Goal: Task Accomplishment & Management: Manage account settings

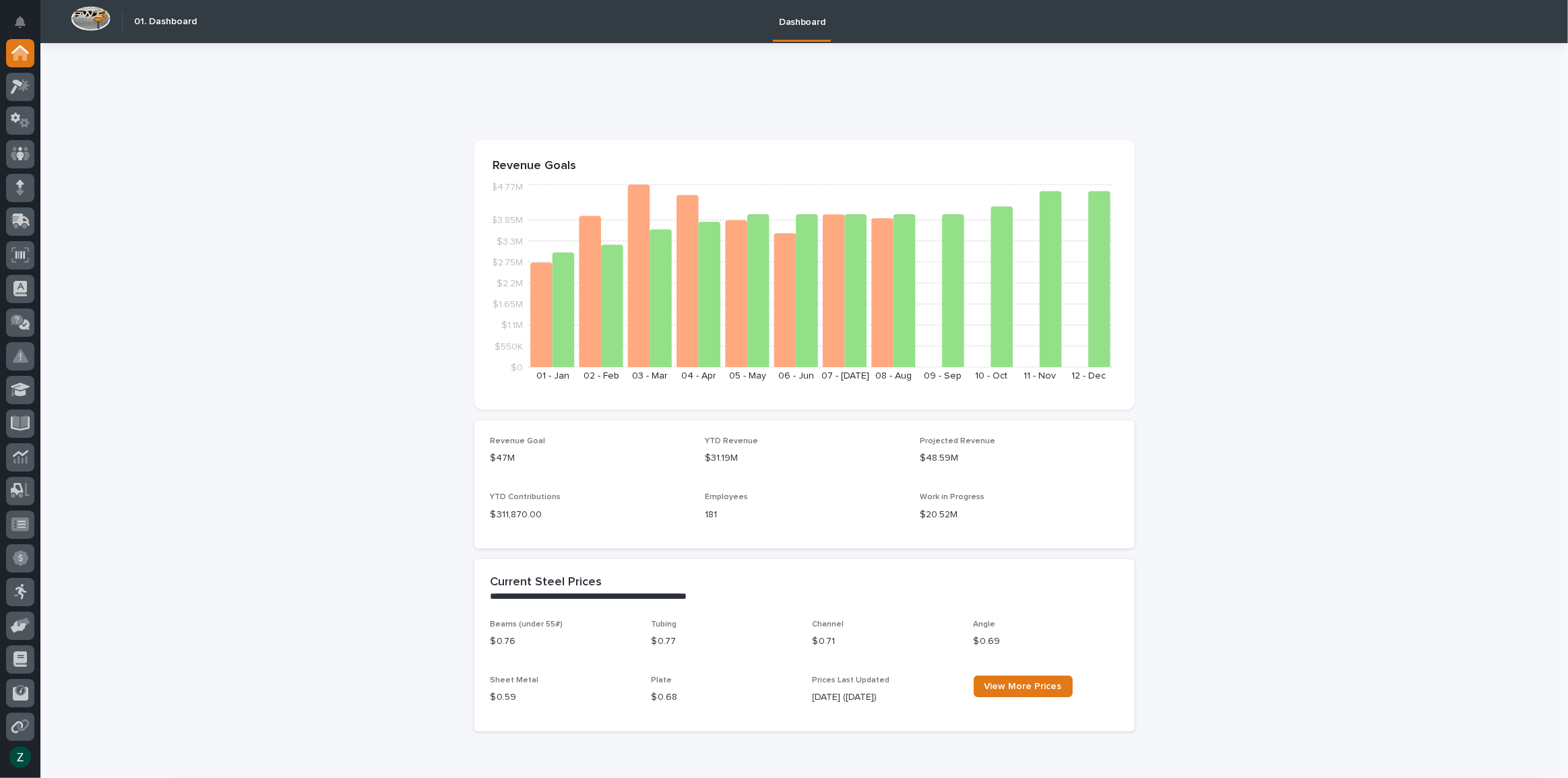
click at [5, 80] on div at bounding box center [20, 391] width 40 height 704
click at [31, 80] on div at bounding box center [20, 87] width 28 height 28
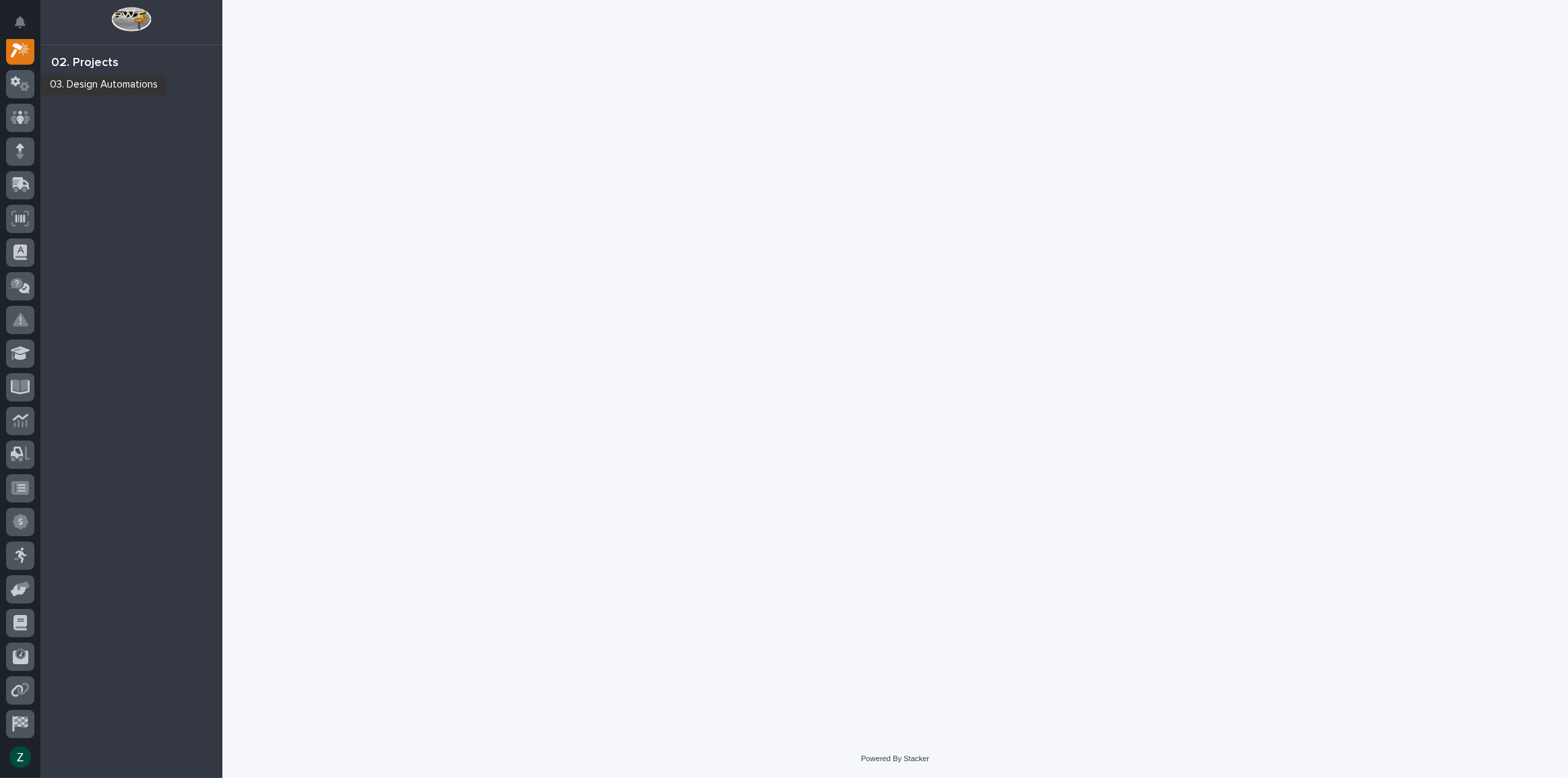
scroll to position [34, 0]
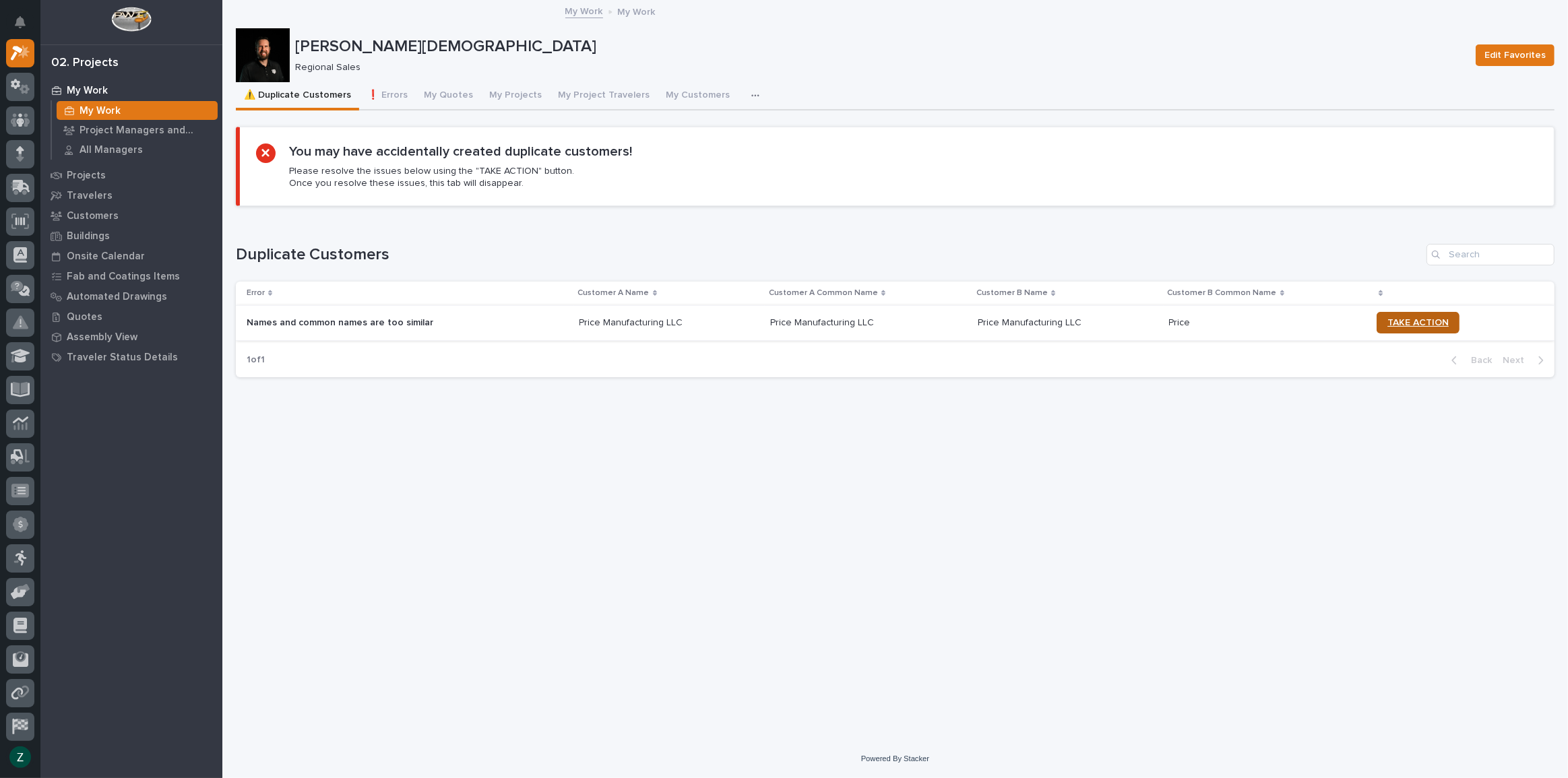
click at [1405, 317] on span "TAKE ACTION" at bounding box center [1418, 322] width 61 height 9
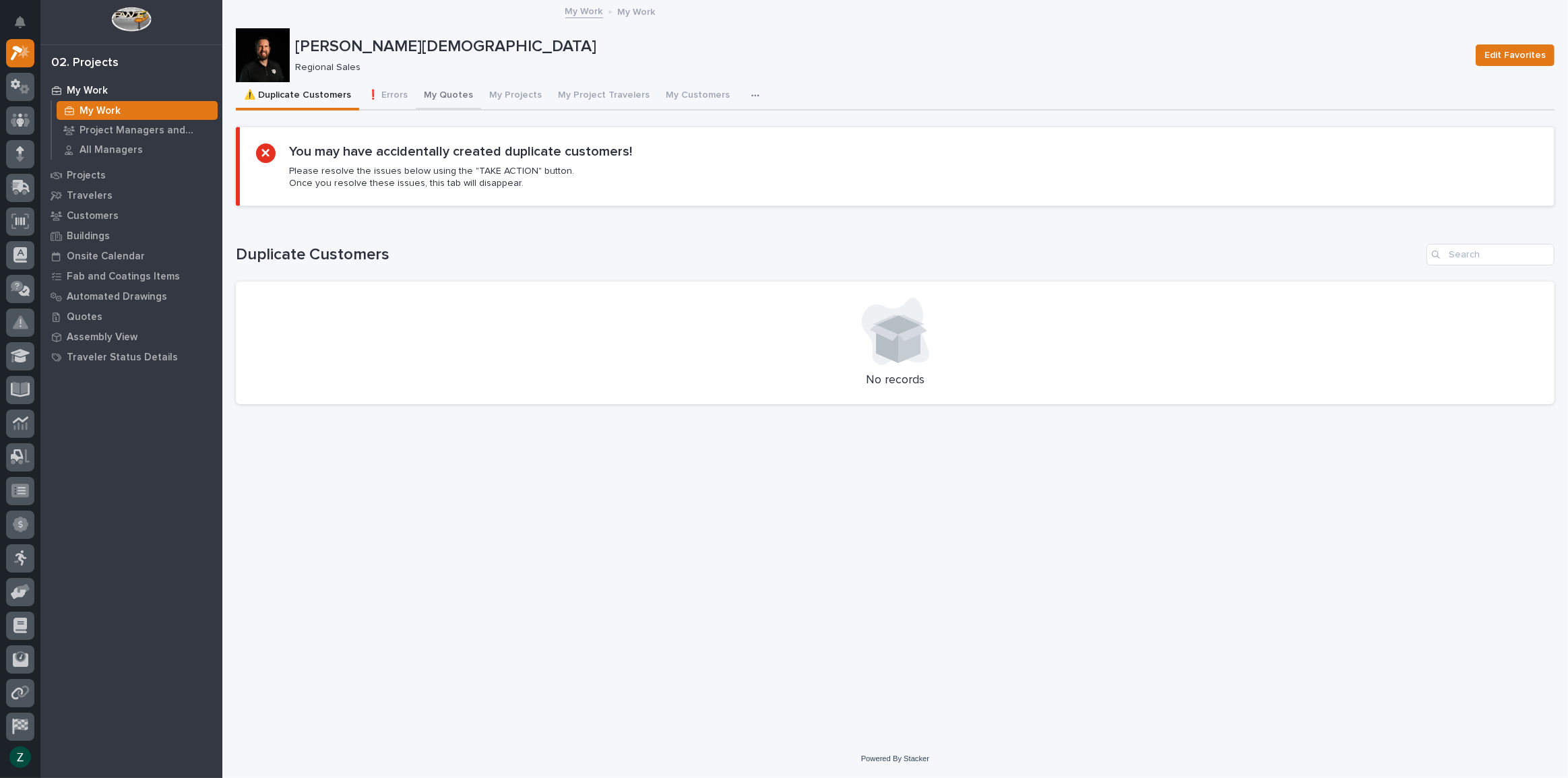
click at [450, 93] on button "My Quotes" at bounding box center [448, 96] width 65 height 28
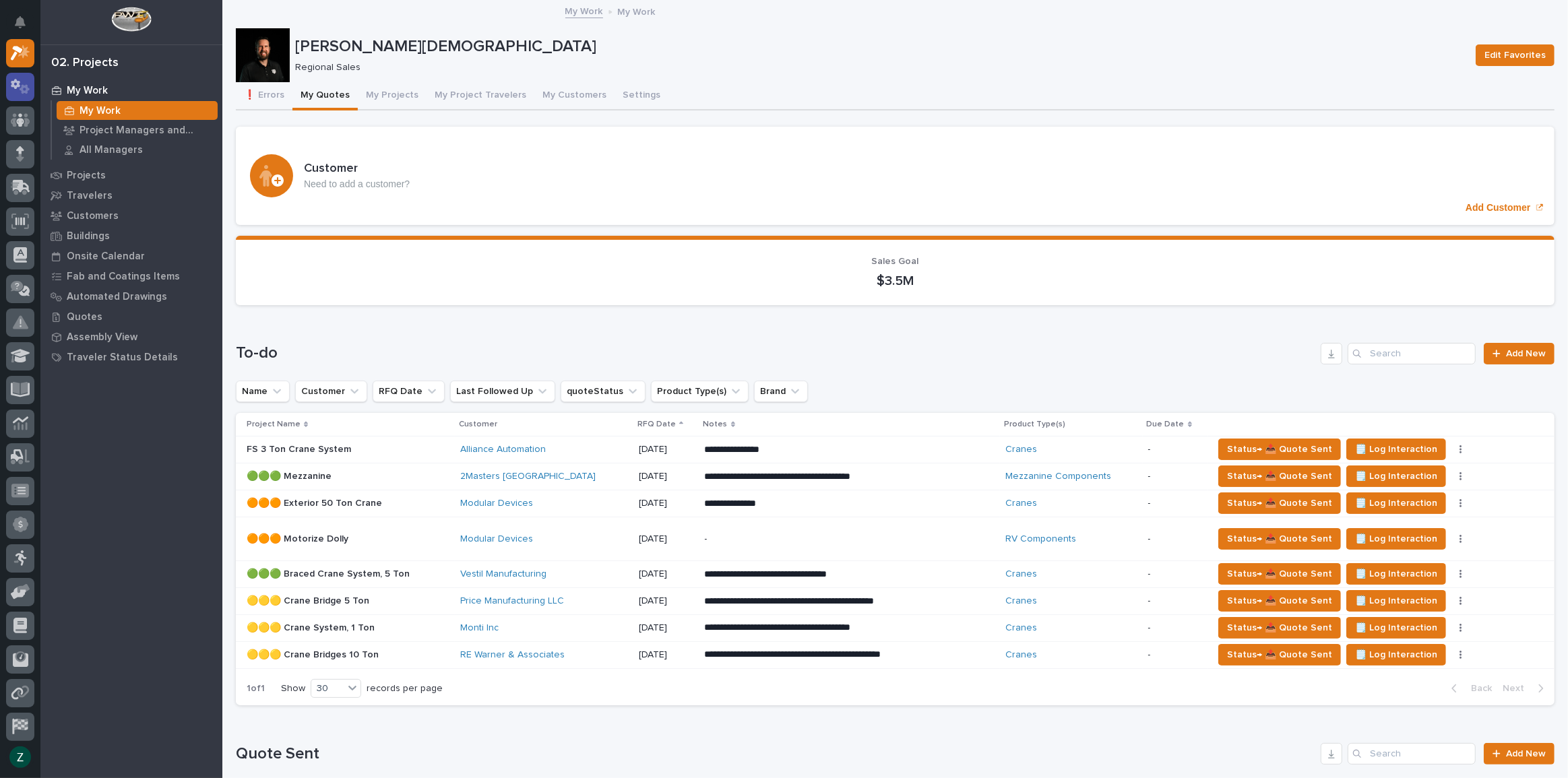
click at [27, 82] on icon at bounding box center [20, 87] width 20 height 16
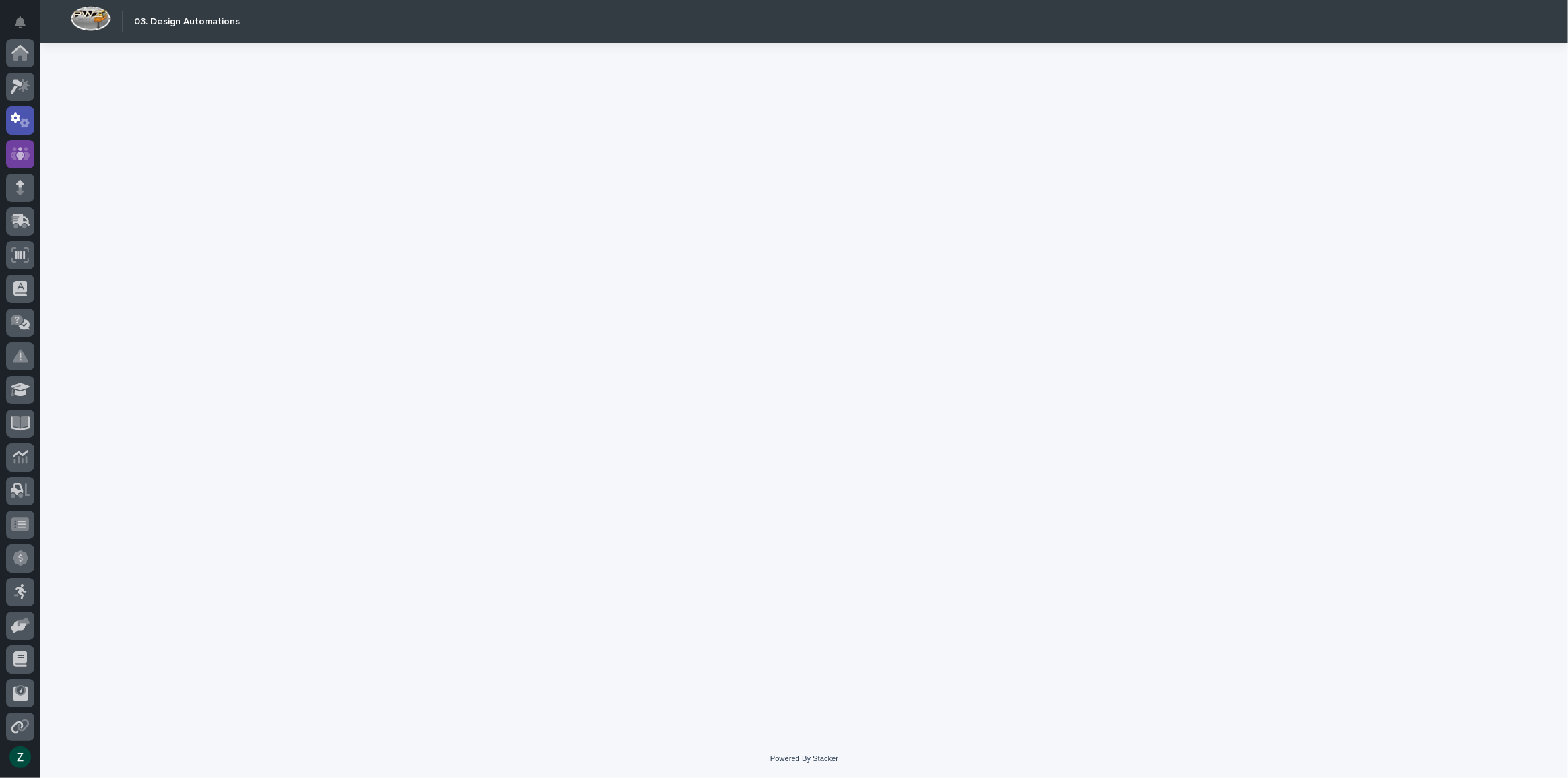
scroll to position [67, 0]
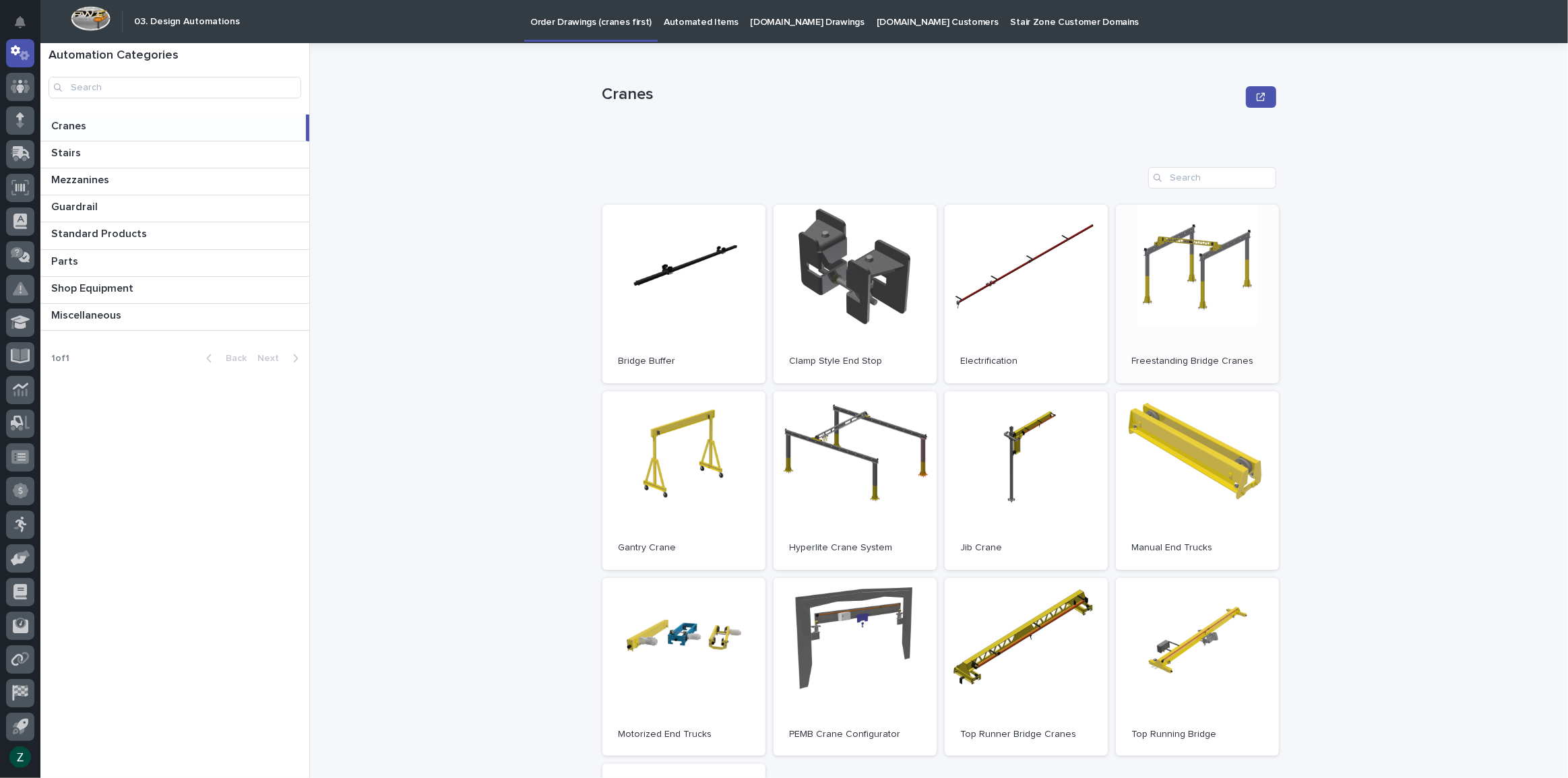
click at [1161, 257] on link "Open" at bounding box center [1196, 294] width 163 height 179
click at [1212, 264] on link "Open" at bounding box center [1196, 294] width 163 height 179
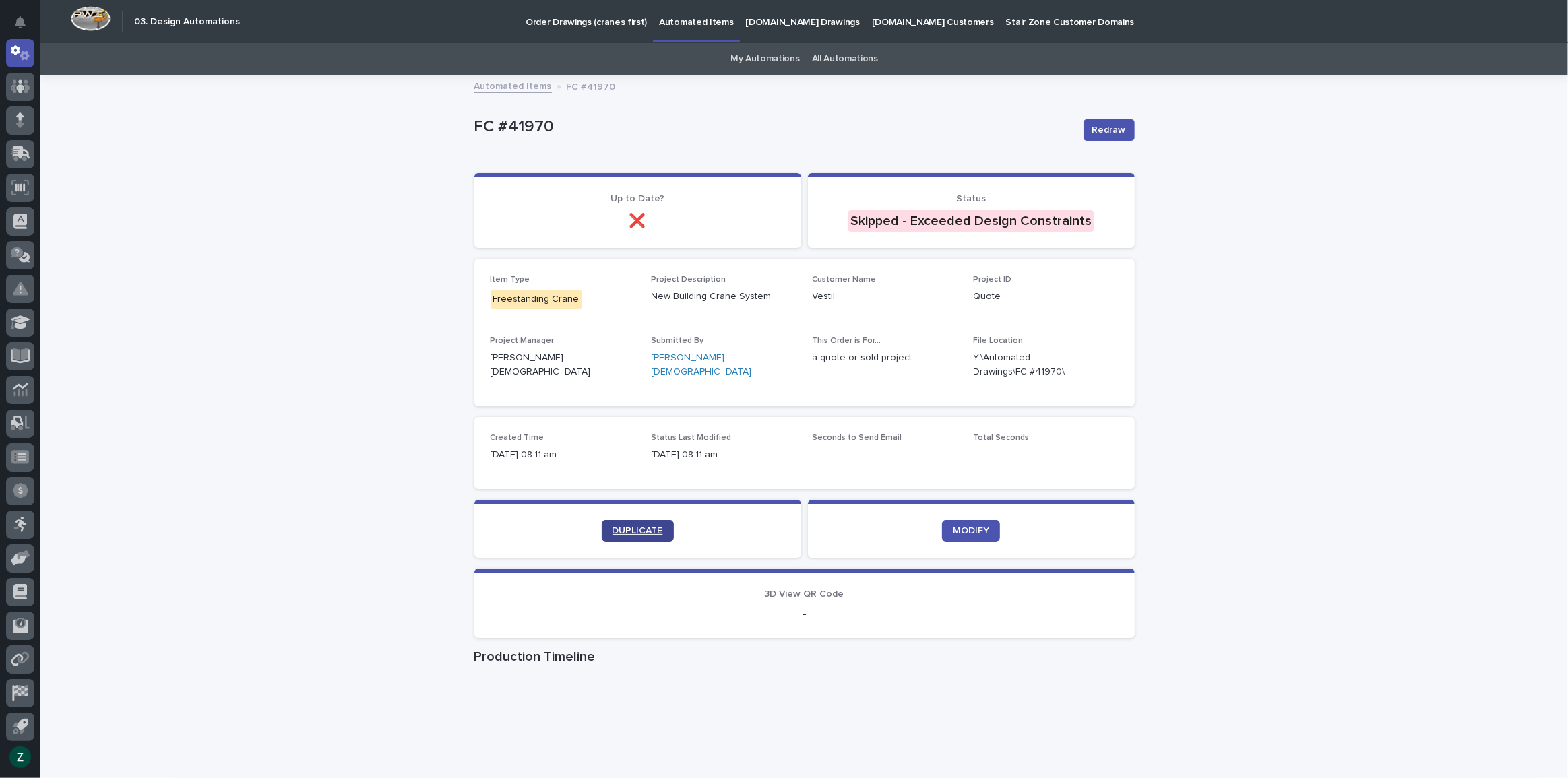
click at [615, 533] on span "DUPLICATE" at bounding box center [638, 530] width 50 height 9
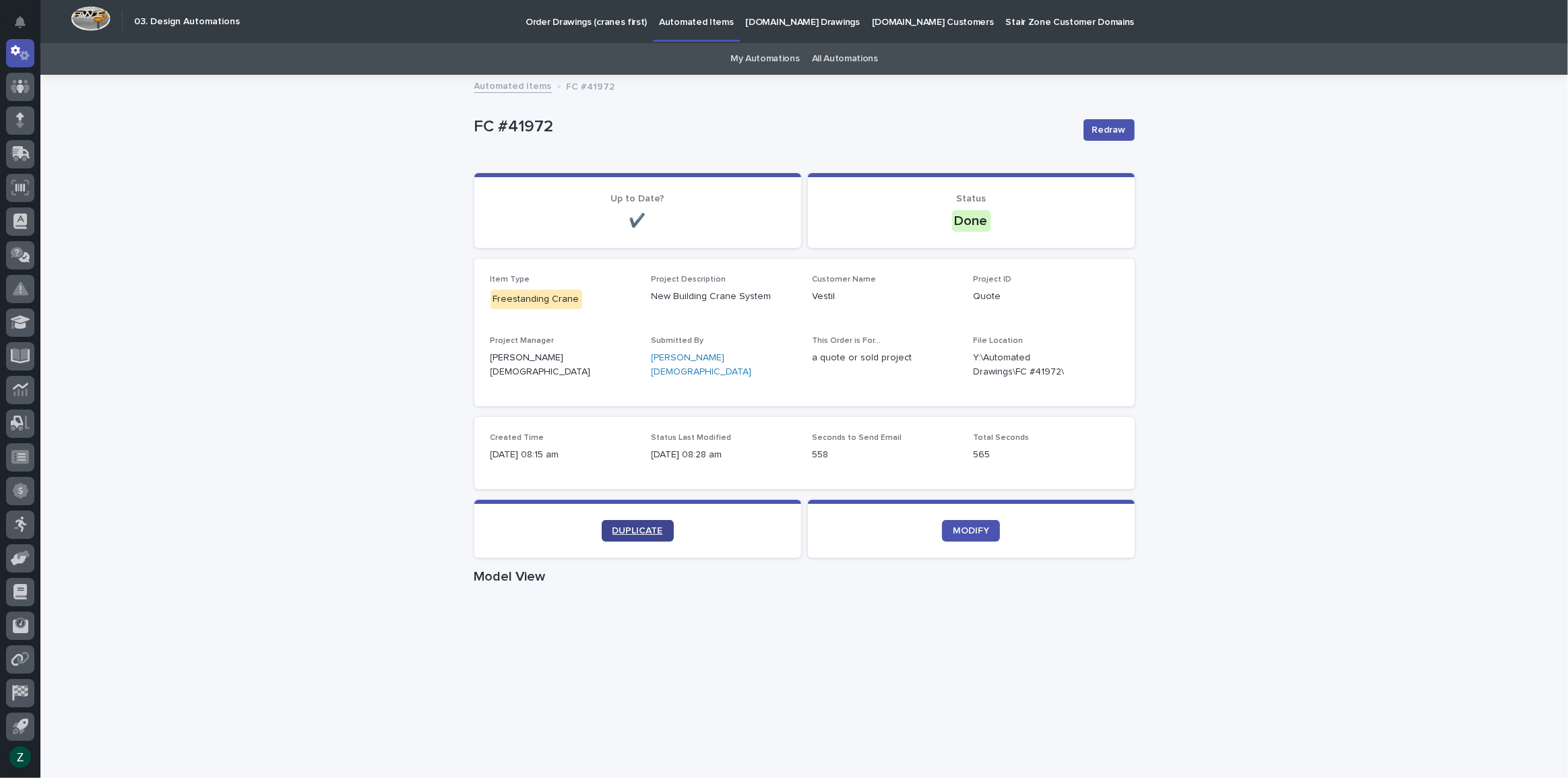
click at [652, 529] on span "DUPLICATE" at bounding box center [638, 530] width 50 height 9
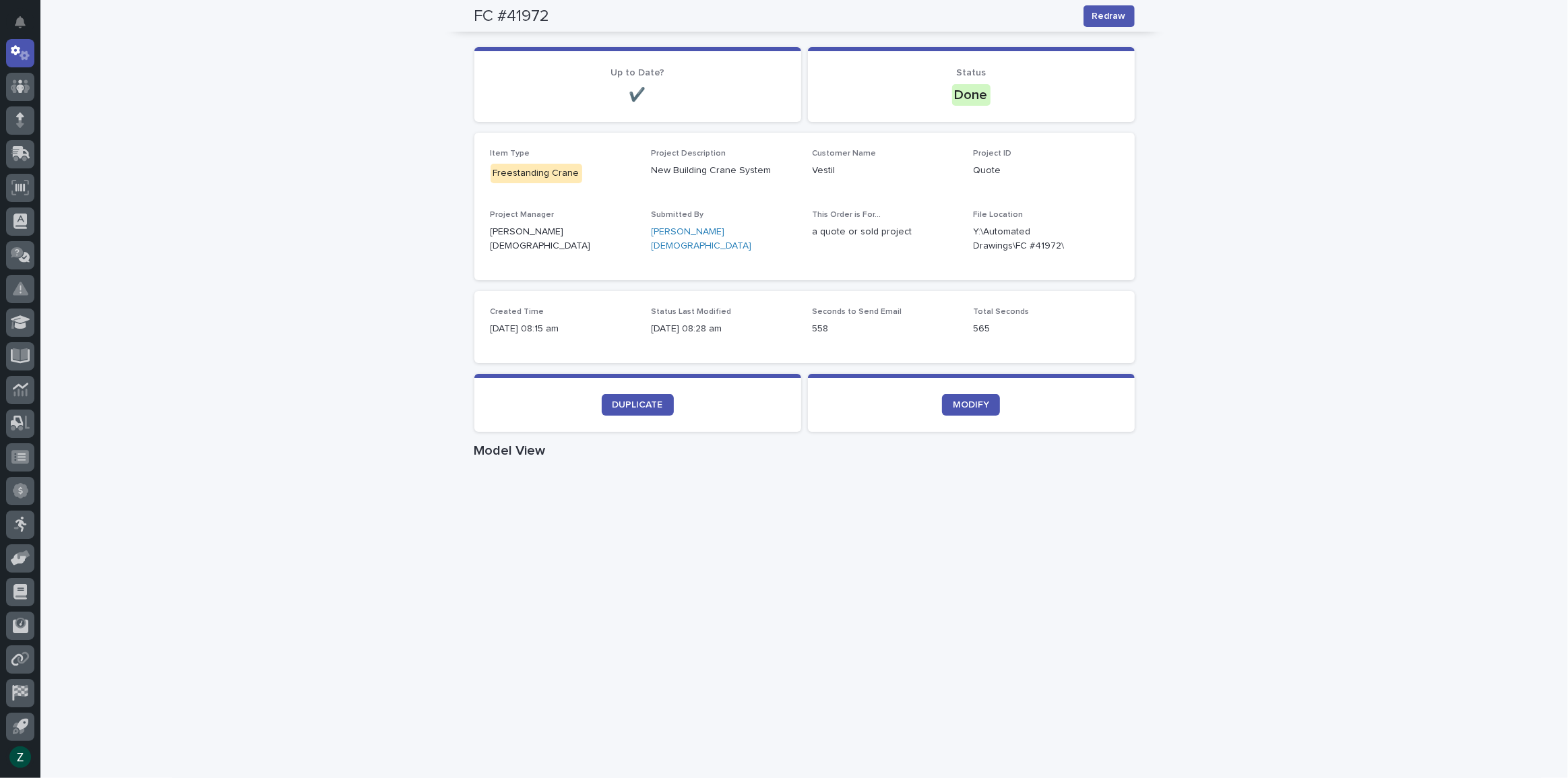
scroll to position [60, 0]
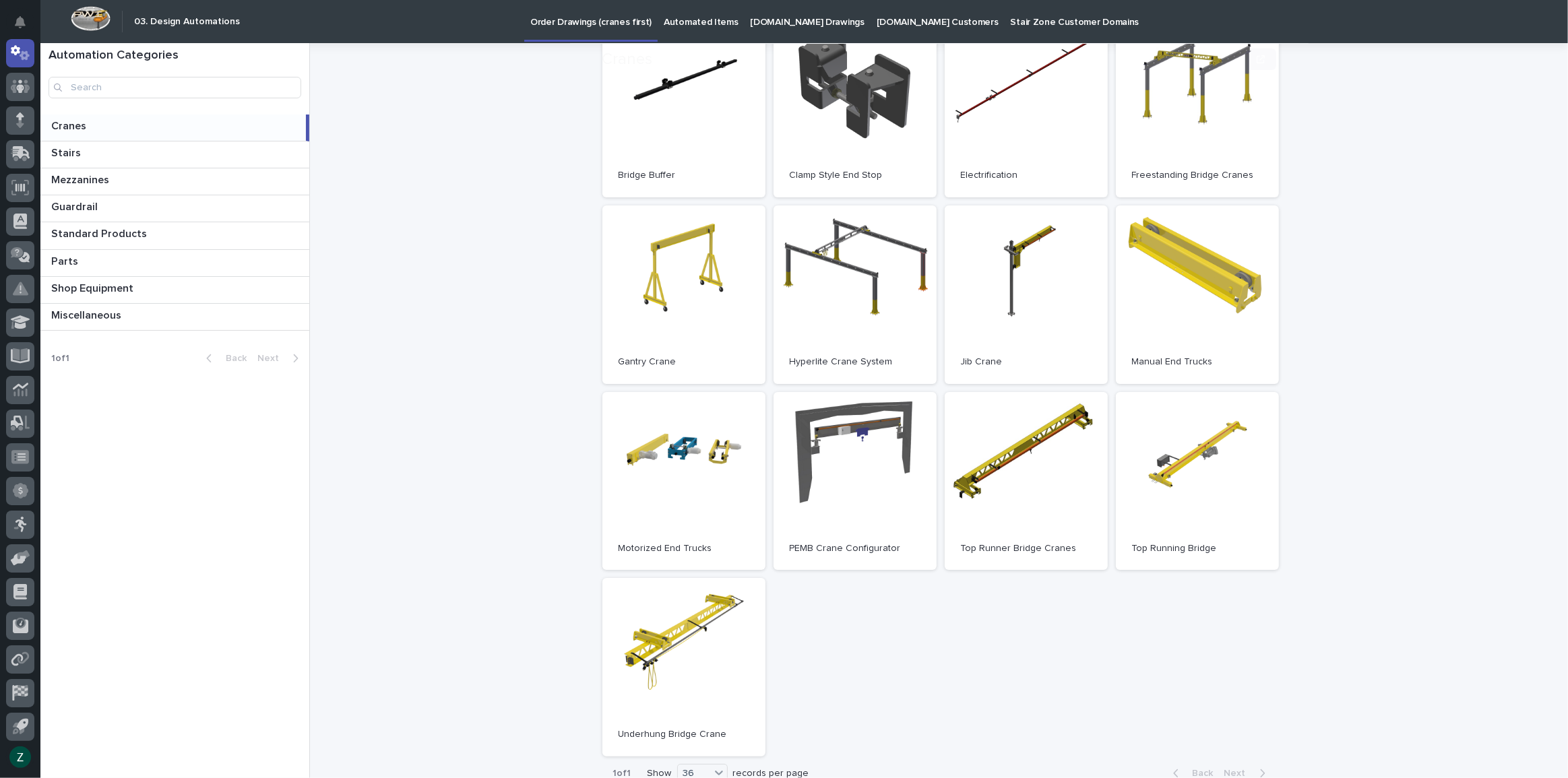
scroll to position [245, 0]
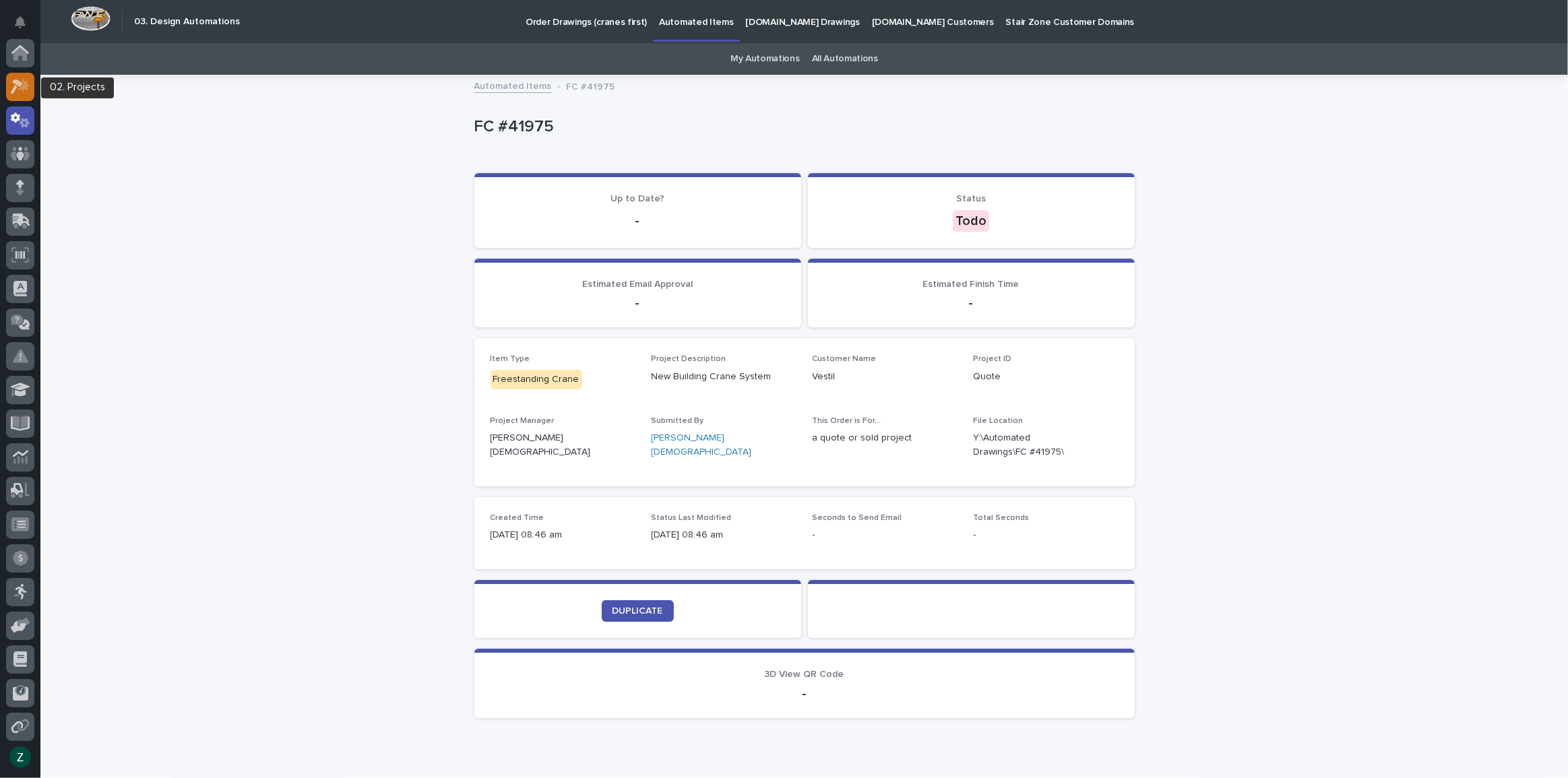
click at [13, 74] on div at bounding box center [20, 87] width 28 height 28
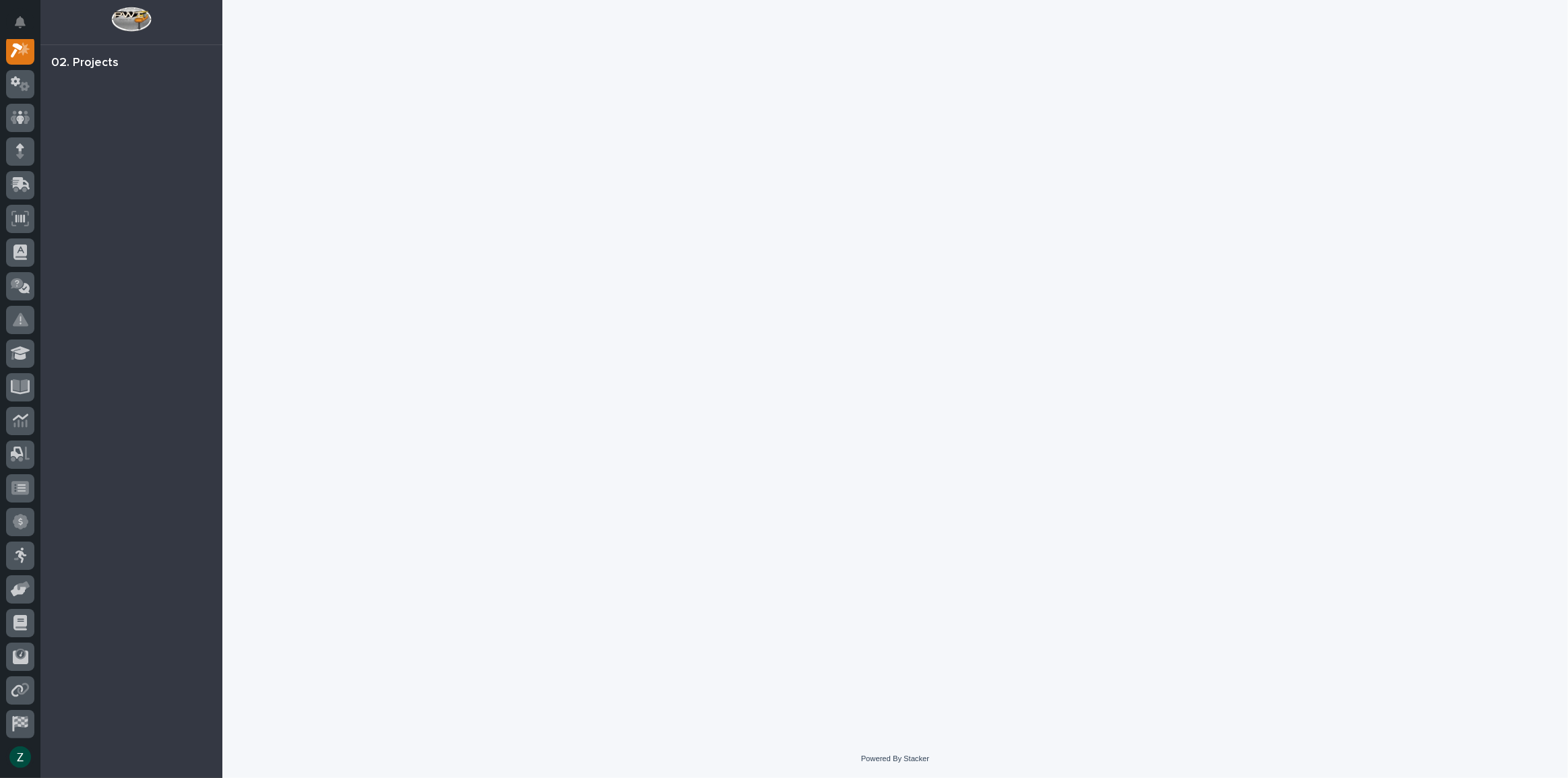
scroll to position [34, 0]
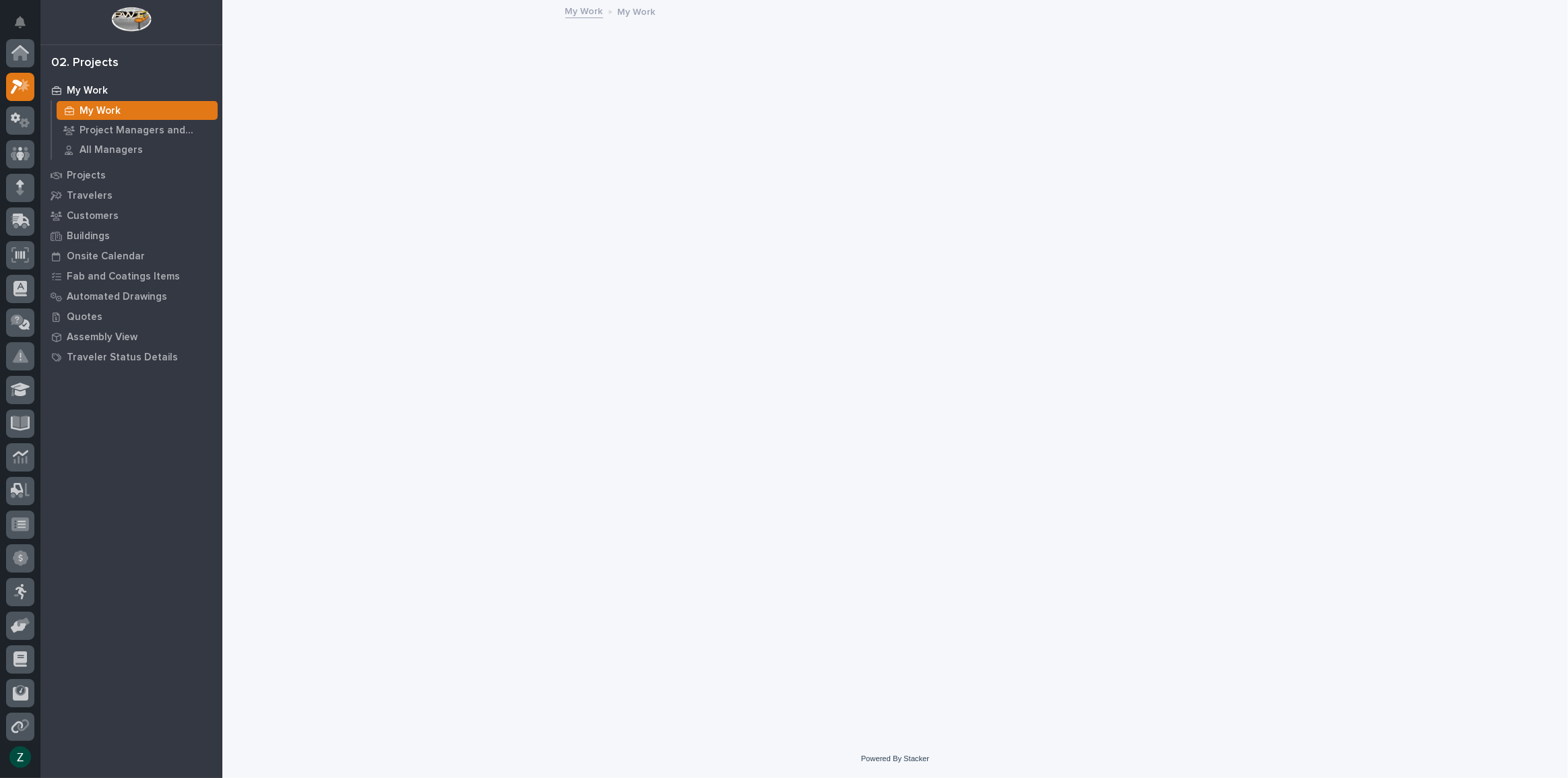
scroll to position [34, 0]
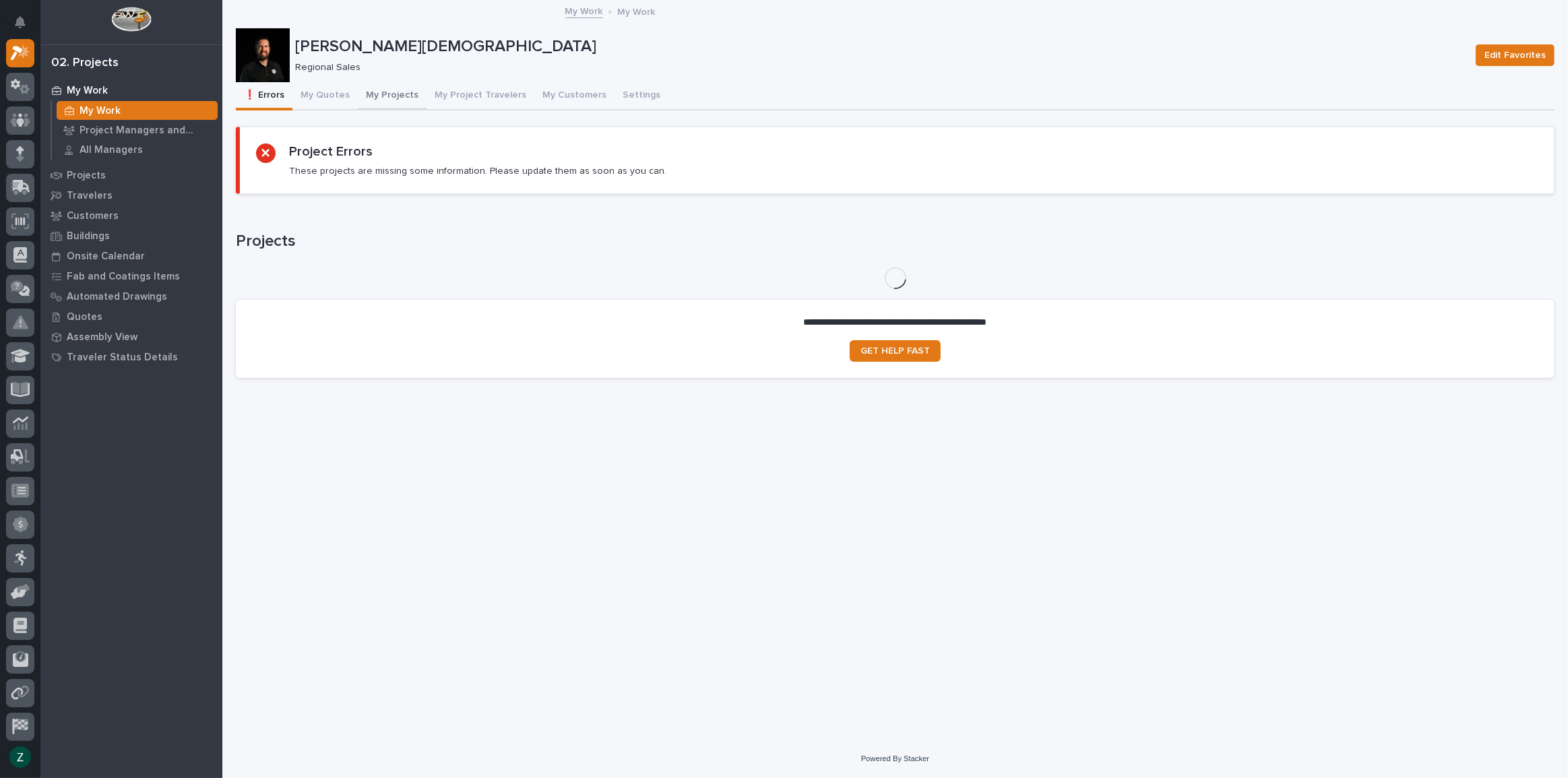
click at [391, 90] on button "My Projects" at bounding box center [392, 96] width 69 height 28
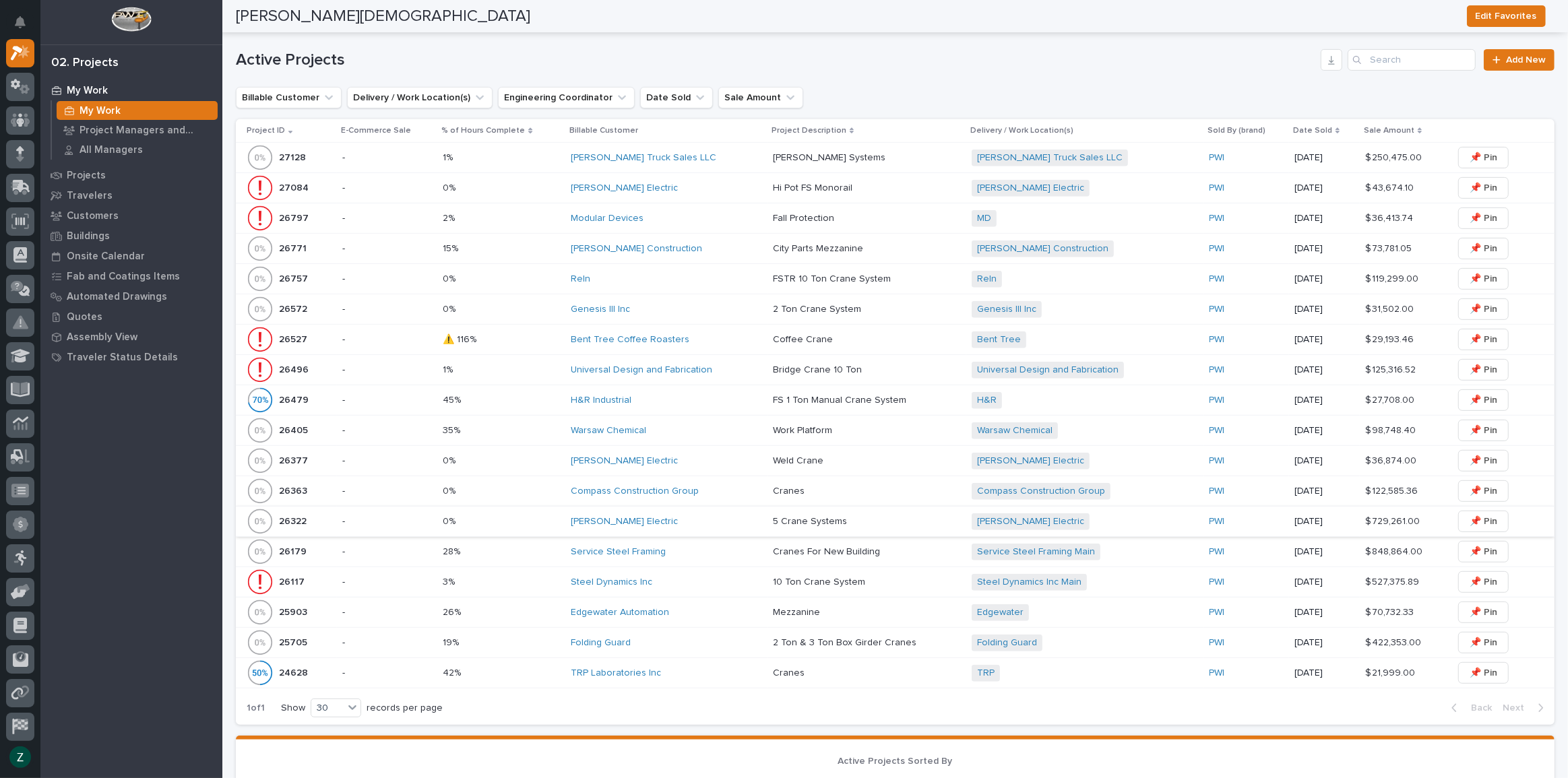
scroll to position [612, 0]
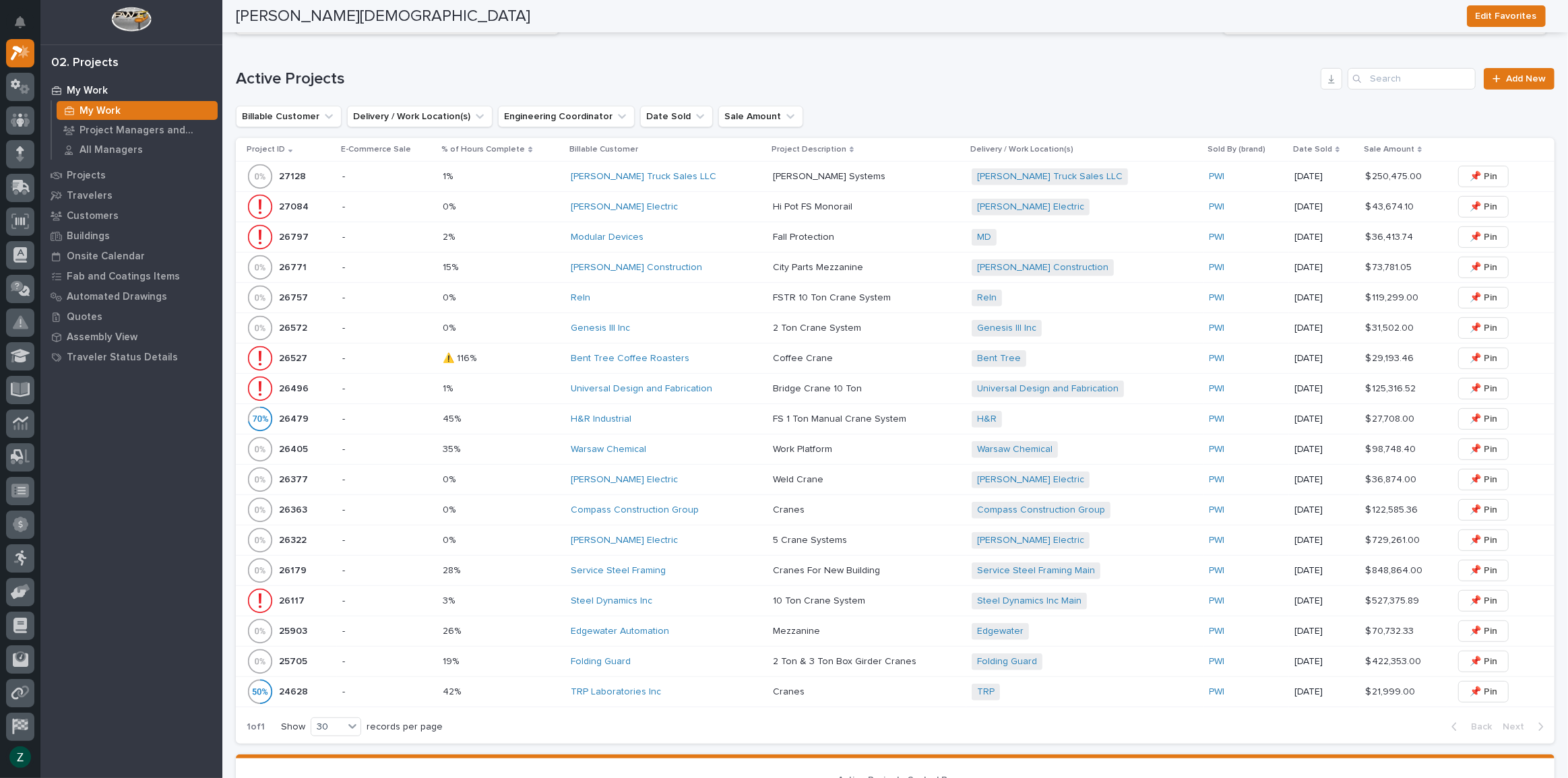
click at [726, 350] on div "Bent Tree Coffee Roasters" at bounding box center [666, 358] width 191 height 22
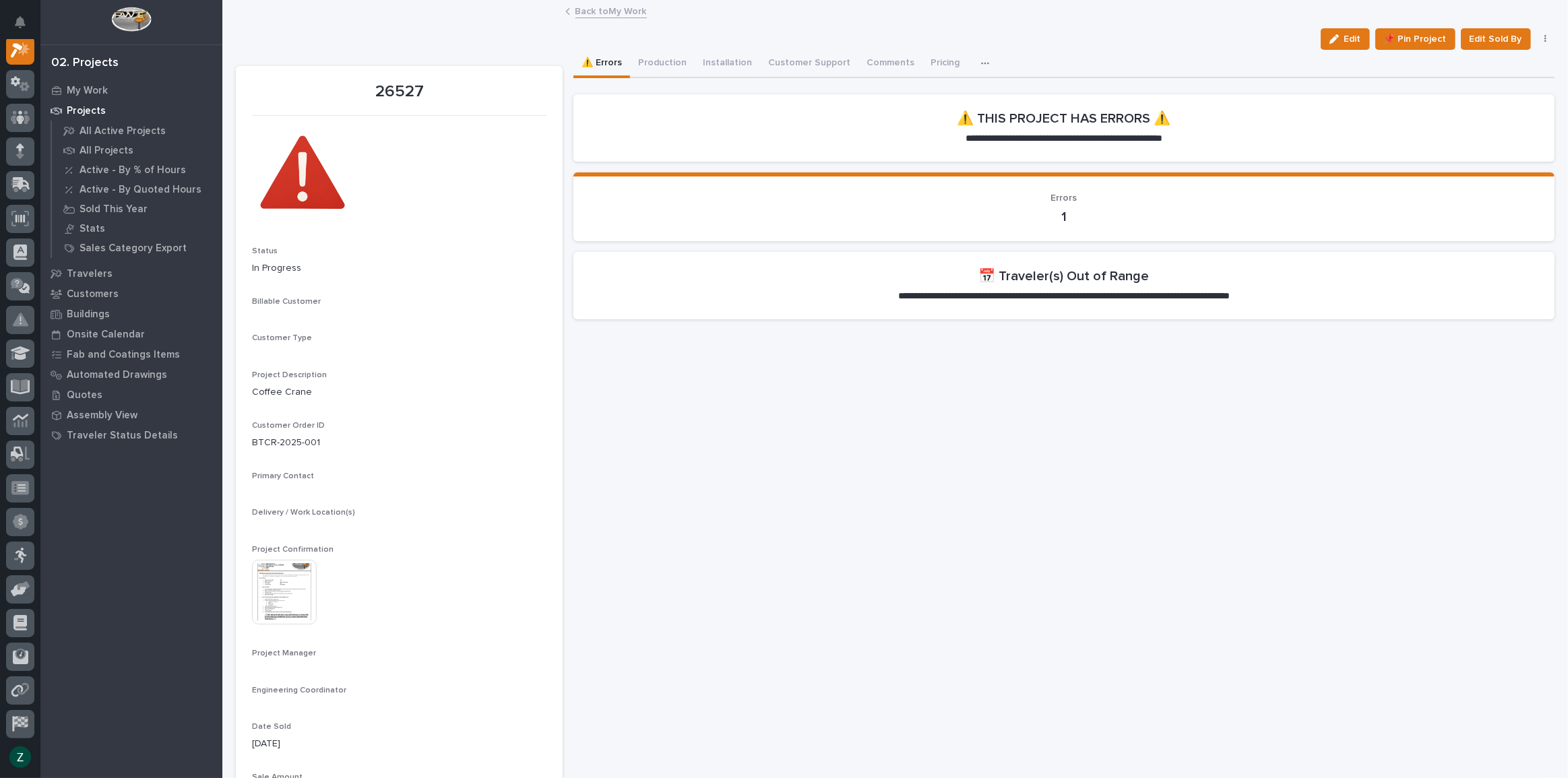
scroll to position [34, 0]
click at [673, 60] on button "Production" at bounding box center [661, 64] width 64 height 28
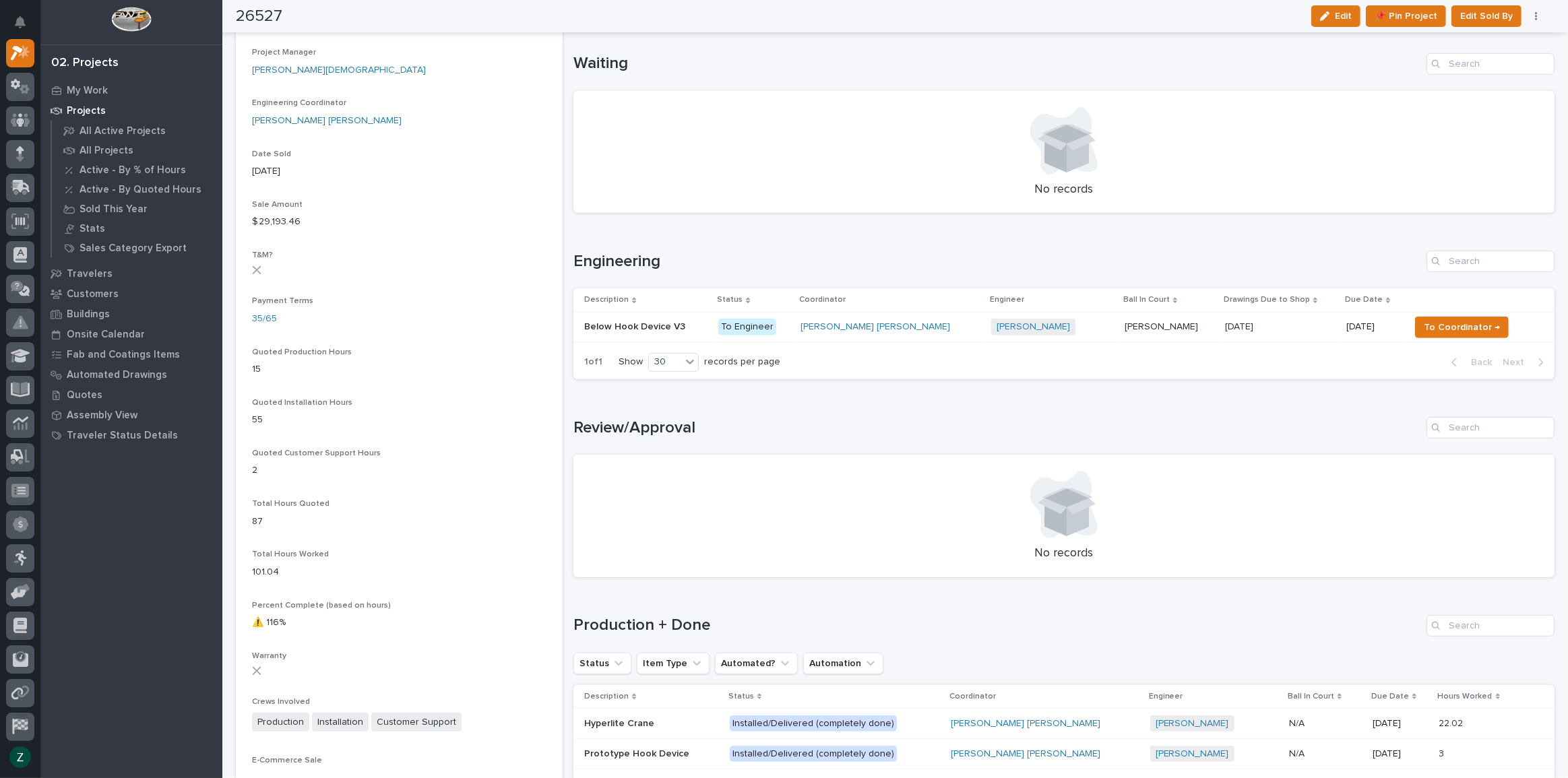
scroll to position [673, 0]
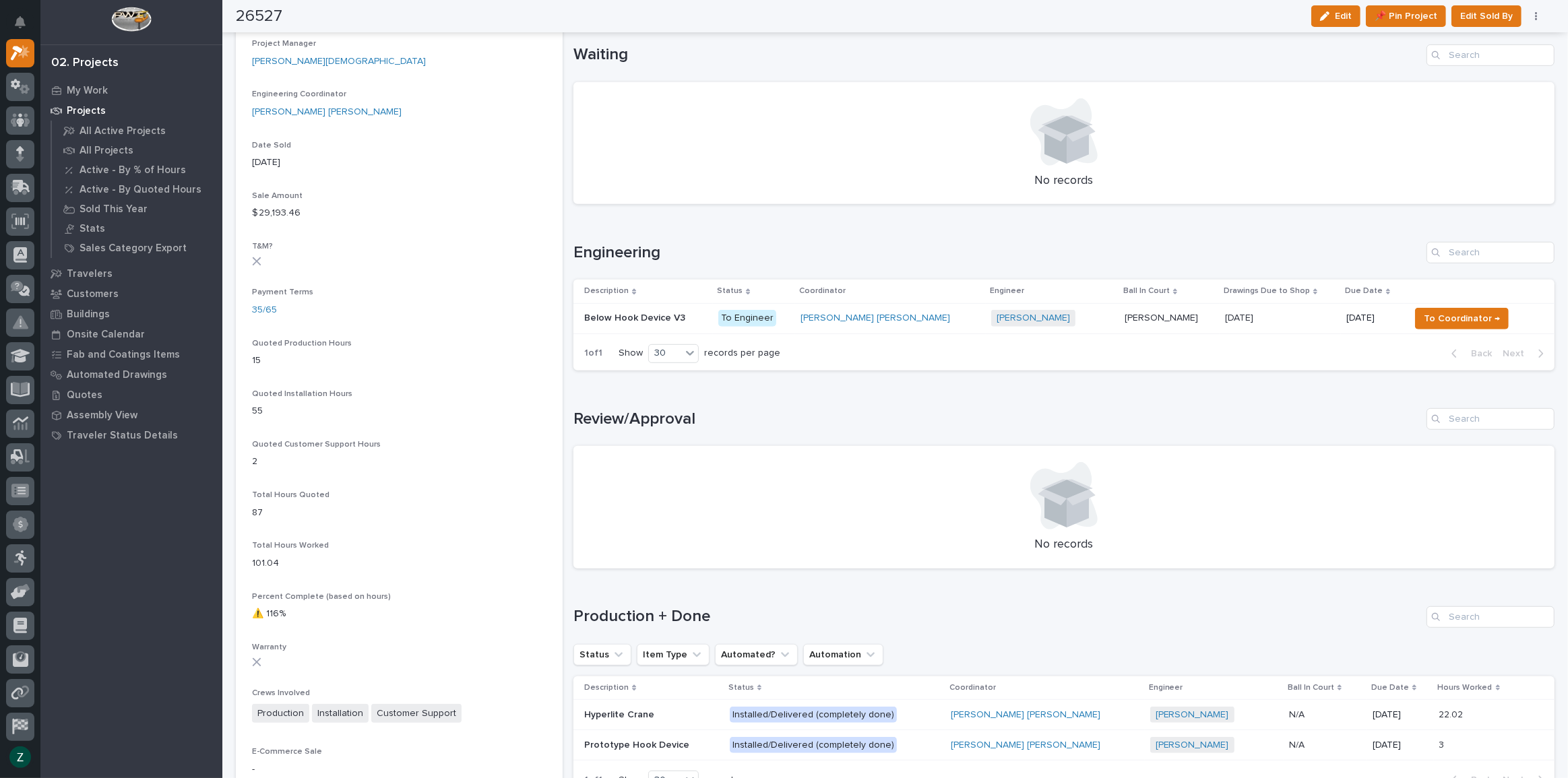
click at [1036, 315] on div "Jack Erickson + 0" at bounding box center [1052, 318] width 123 height 17
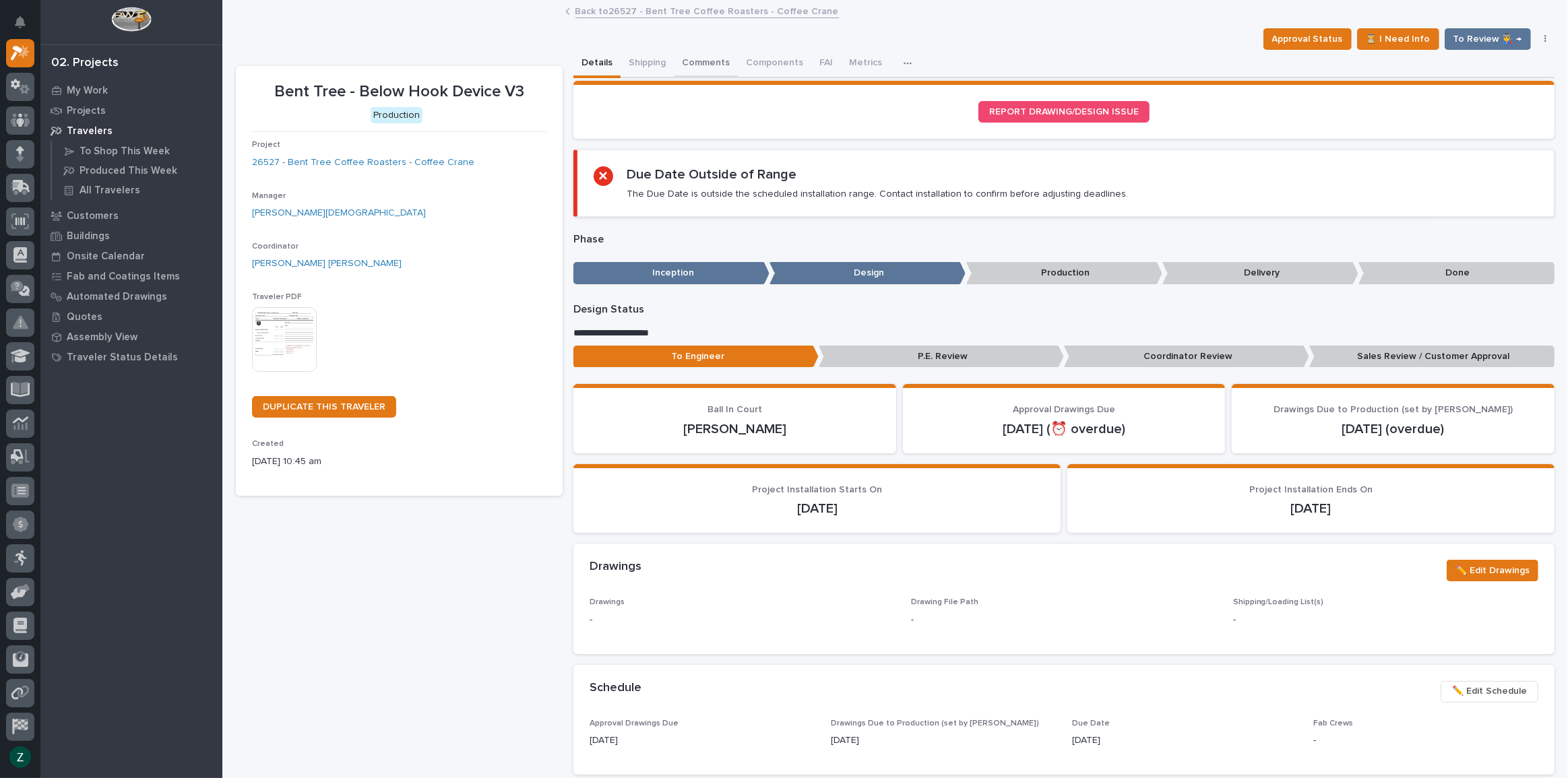
click at [705, 58] on button "Comments" at bounding box center [705, 64] width 64 height 28
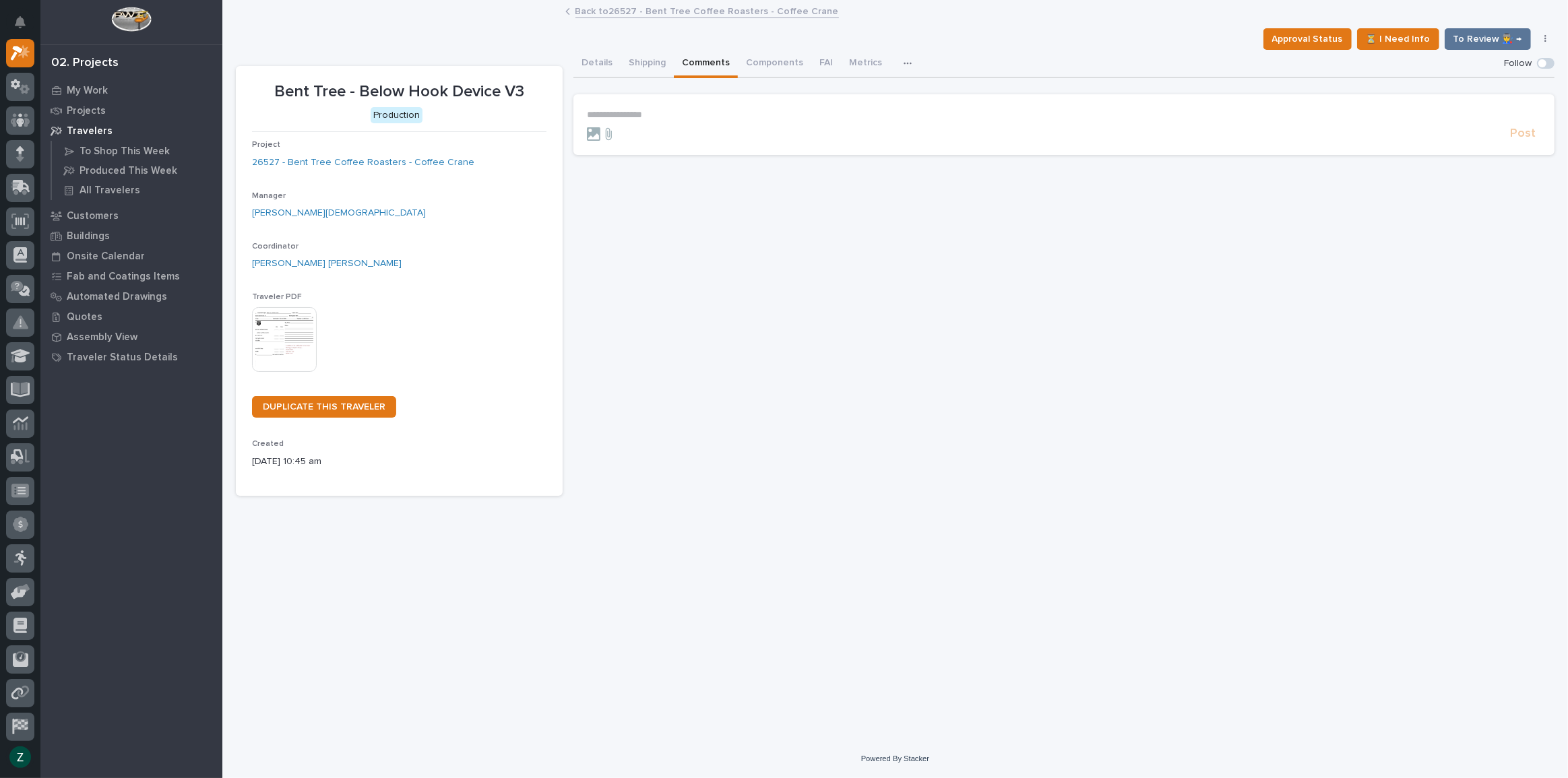
click at [791, 114] on p "**********" at bounding box center [1063, 114] width 953 height 11
click at [625, 132] on span "Jack Erickson" at bounding box center [628, 134] width 75 height 9
click at [700, 116] on p "**********" at bounding box center [1063, 115] width 953 height 13
click at [1048, 112] on span "**********" at bounding box center [849, 115] width 399 height 9
click at [1182, 112] on p "**********" at bounding box center [1063, 115] width 953 height 13
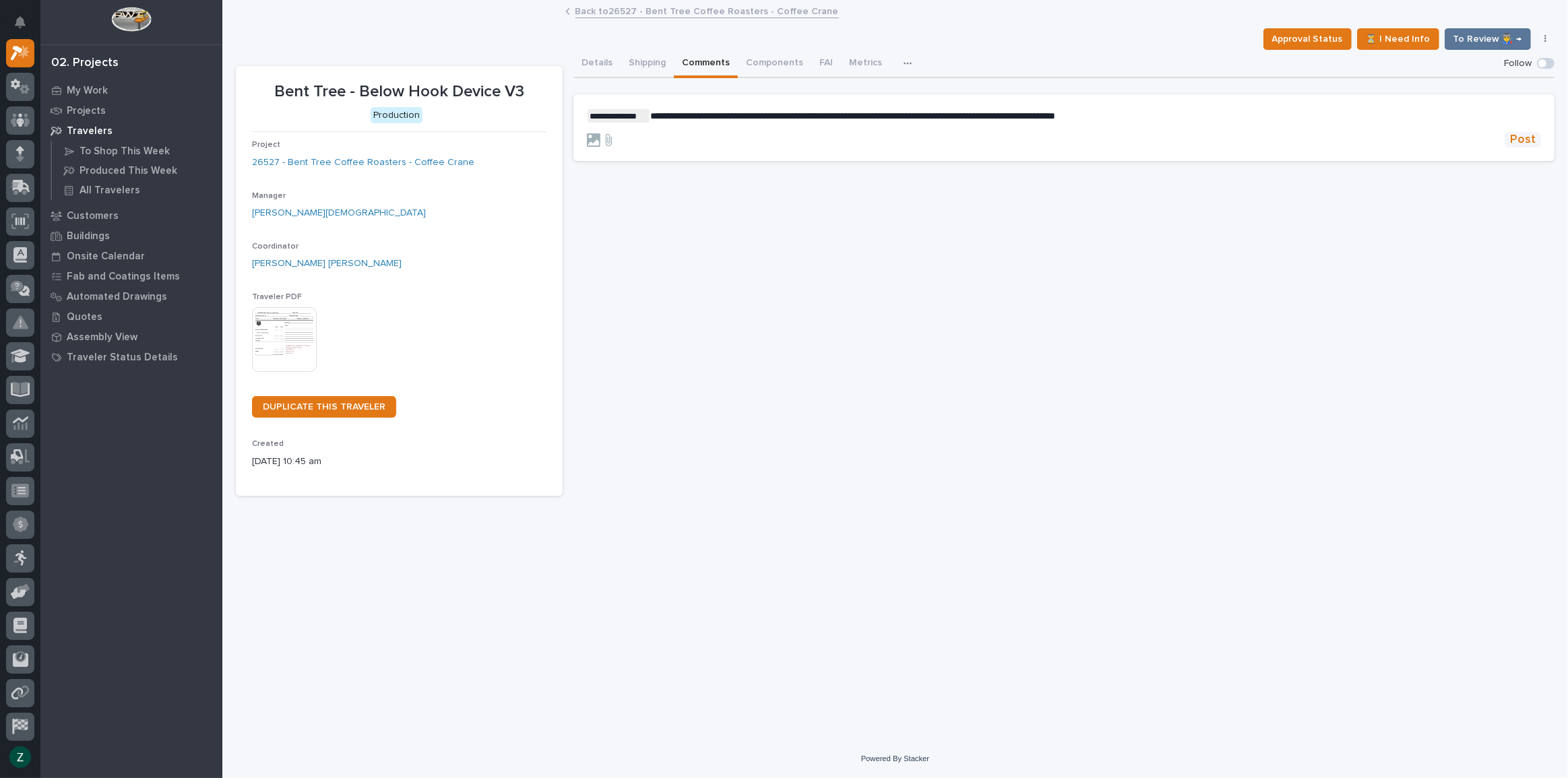
click at [1521, 137] on span "Post" at bounding box center [1521, 140] width 25 height 16
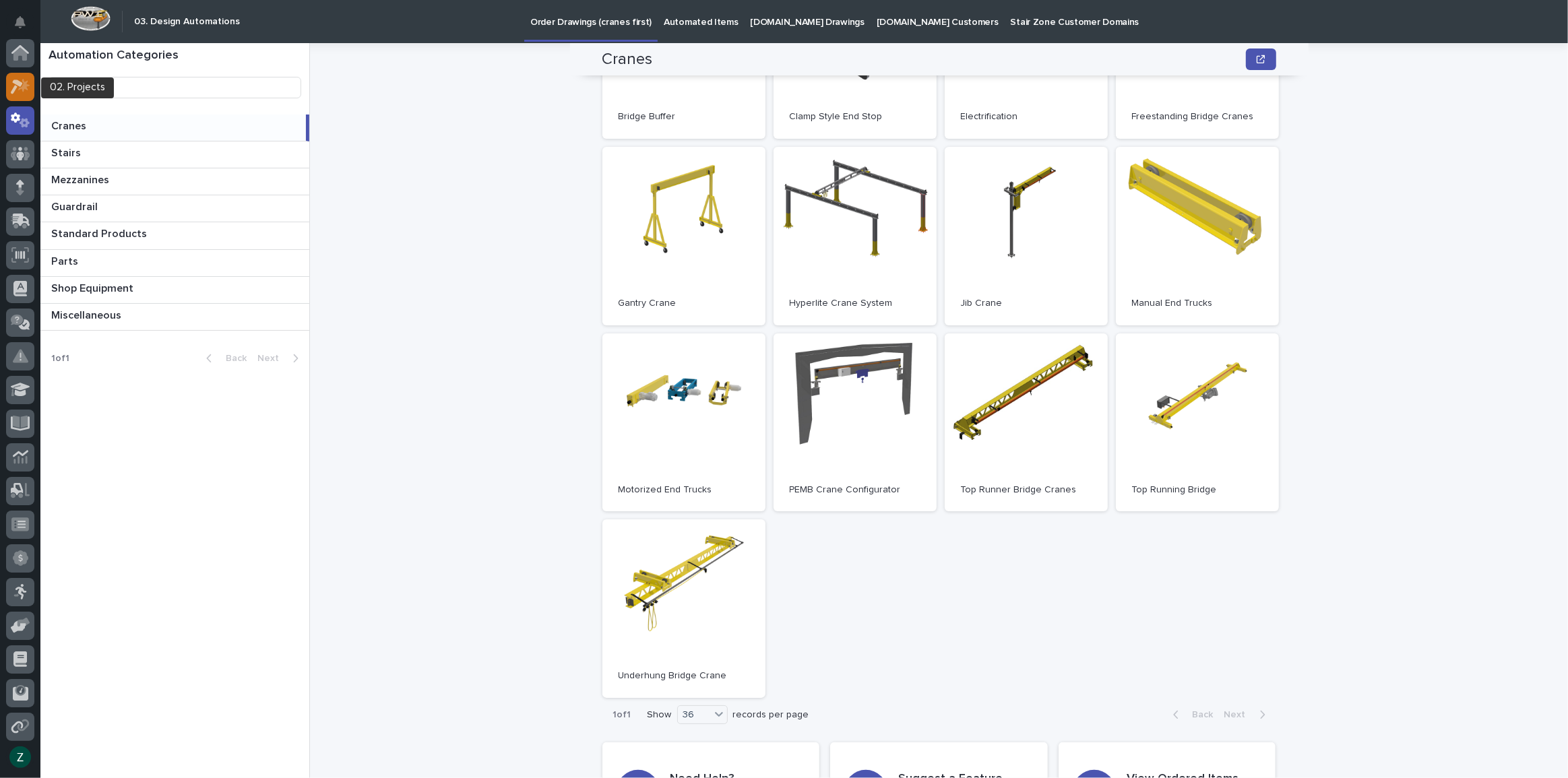
click at [20, 84] on icon at bounding box center [17, 87] width 12 height 15
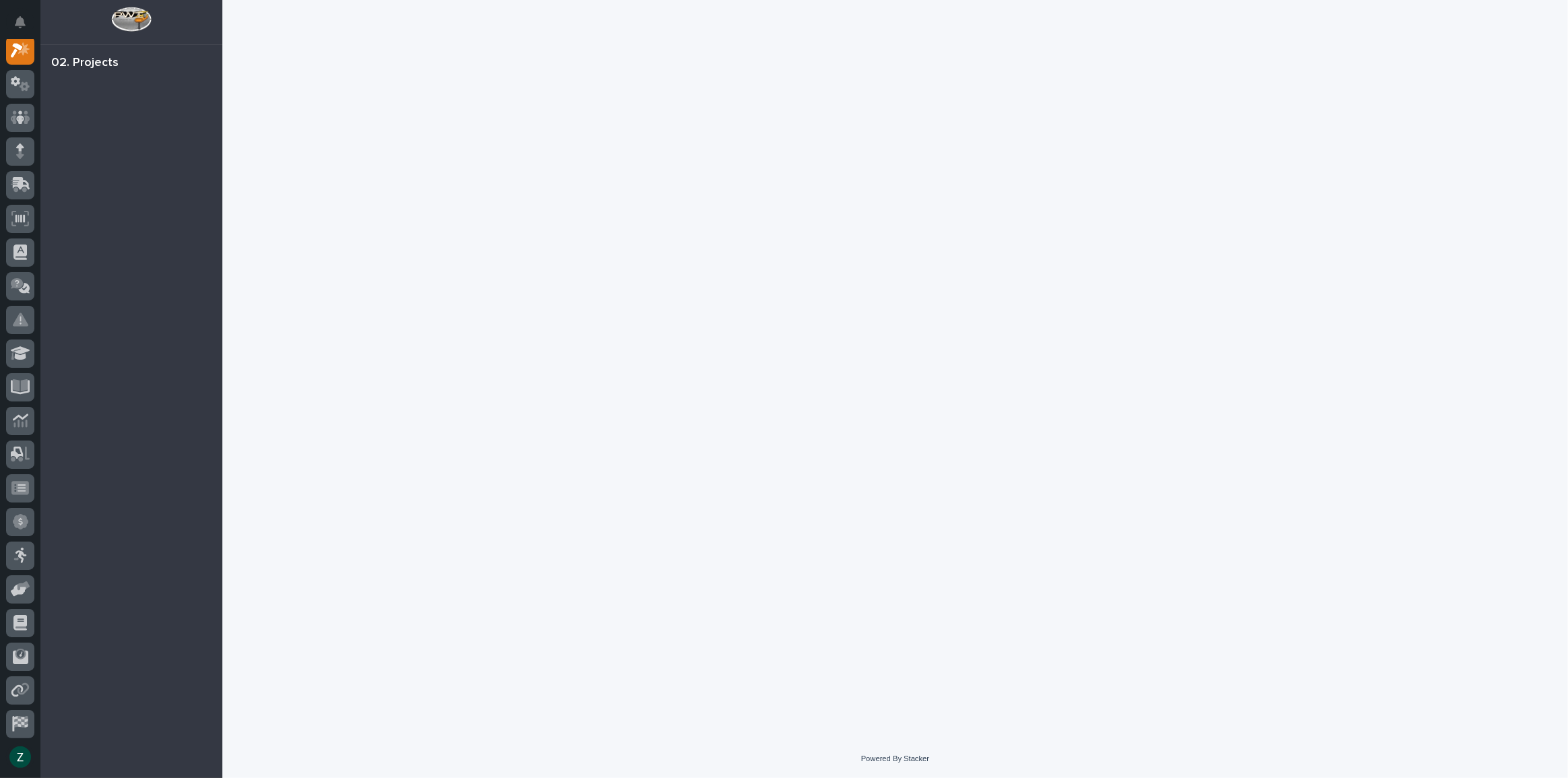
scroll to position [34, 0]
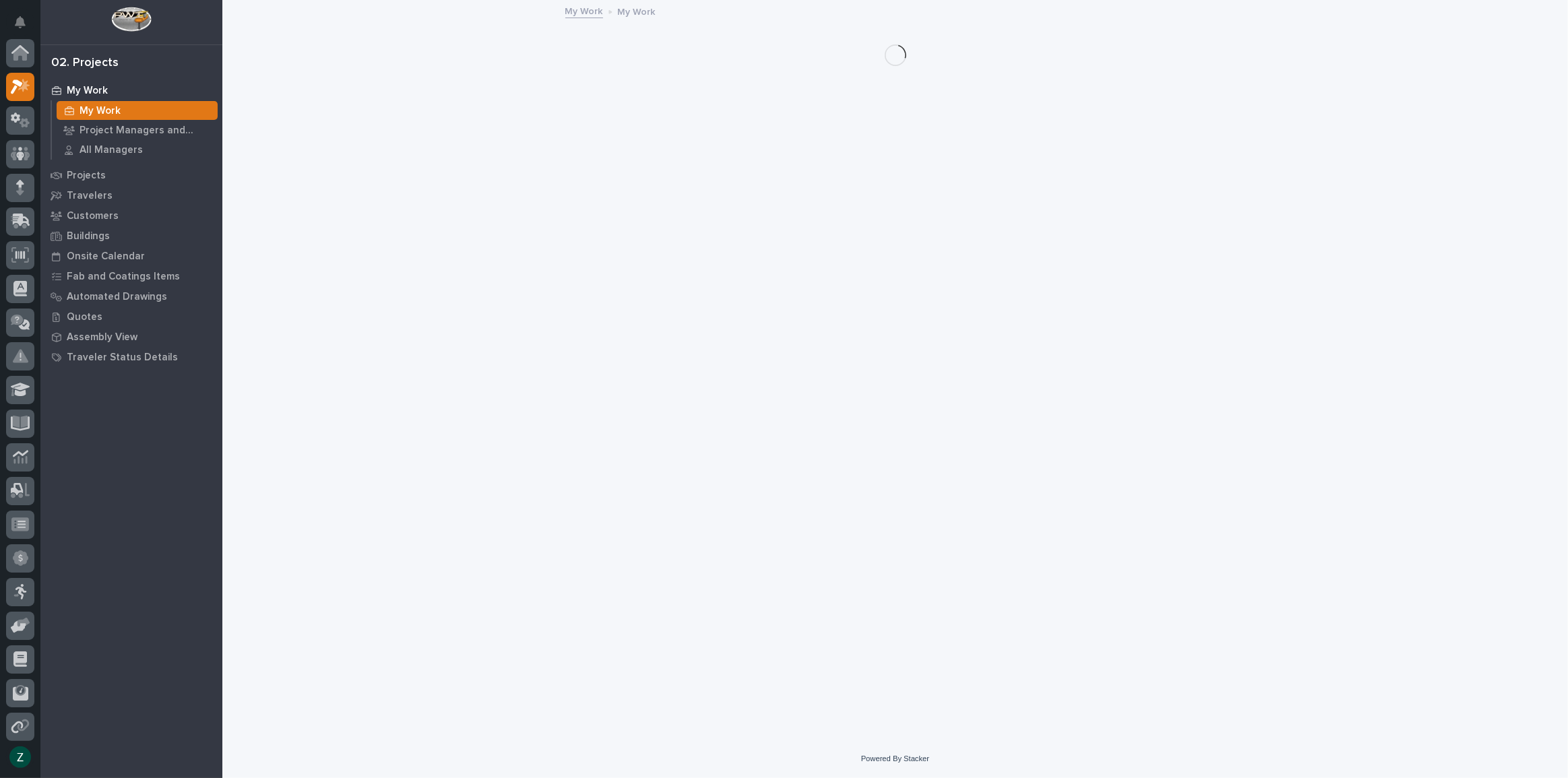
scroll to position [34, 0]
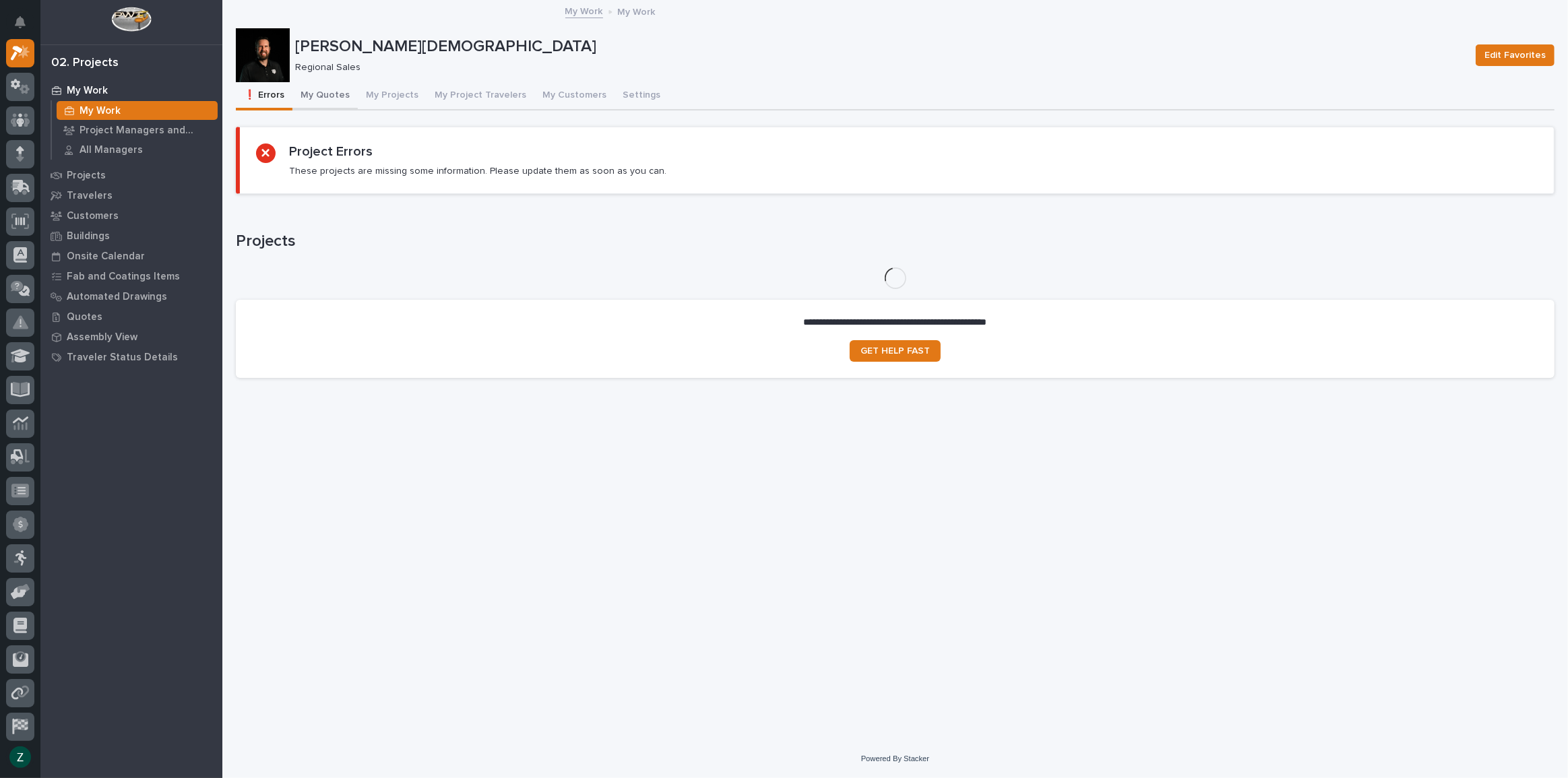
click at [316, 90] on button "My Quotes" at bounding box center [325, 96] width 65 height 28
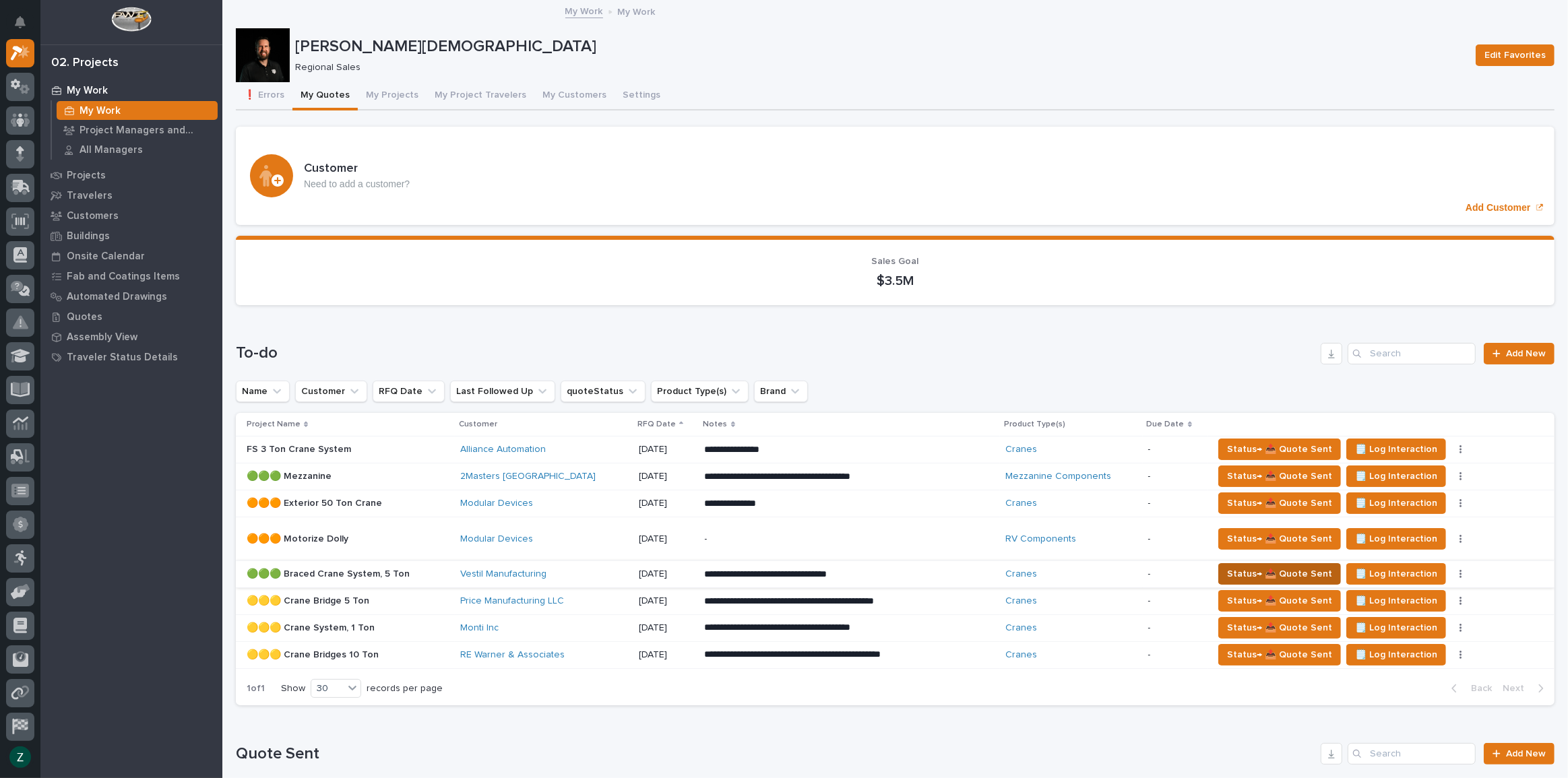
click at [1297, 567] on span "Status→ 📤 Quote Sent" at bounding box center [1278, 573] width 105 height 16
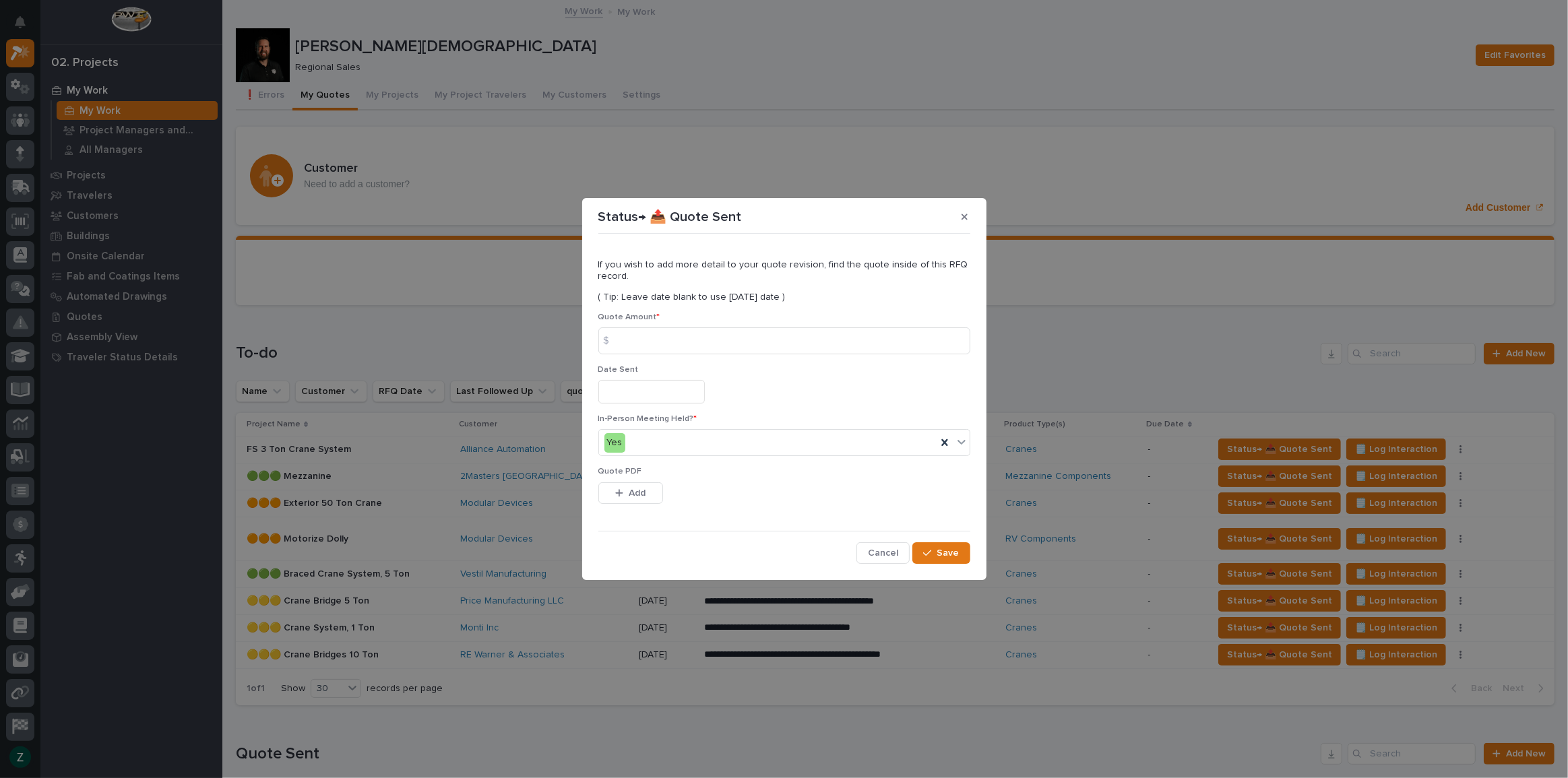
click at [881, 222] on div "Status→ 📤 Quote Sent" at bounding box center [783, 216] width 372 height 21
click at [710, 342] on input at bounding box center [783, 341] width 372 height 27
type input "98943"
click at [694, 398] on input "text" at bounding box center [651, 391] width 106 height 23
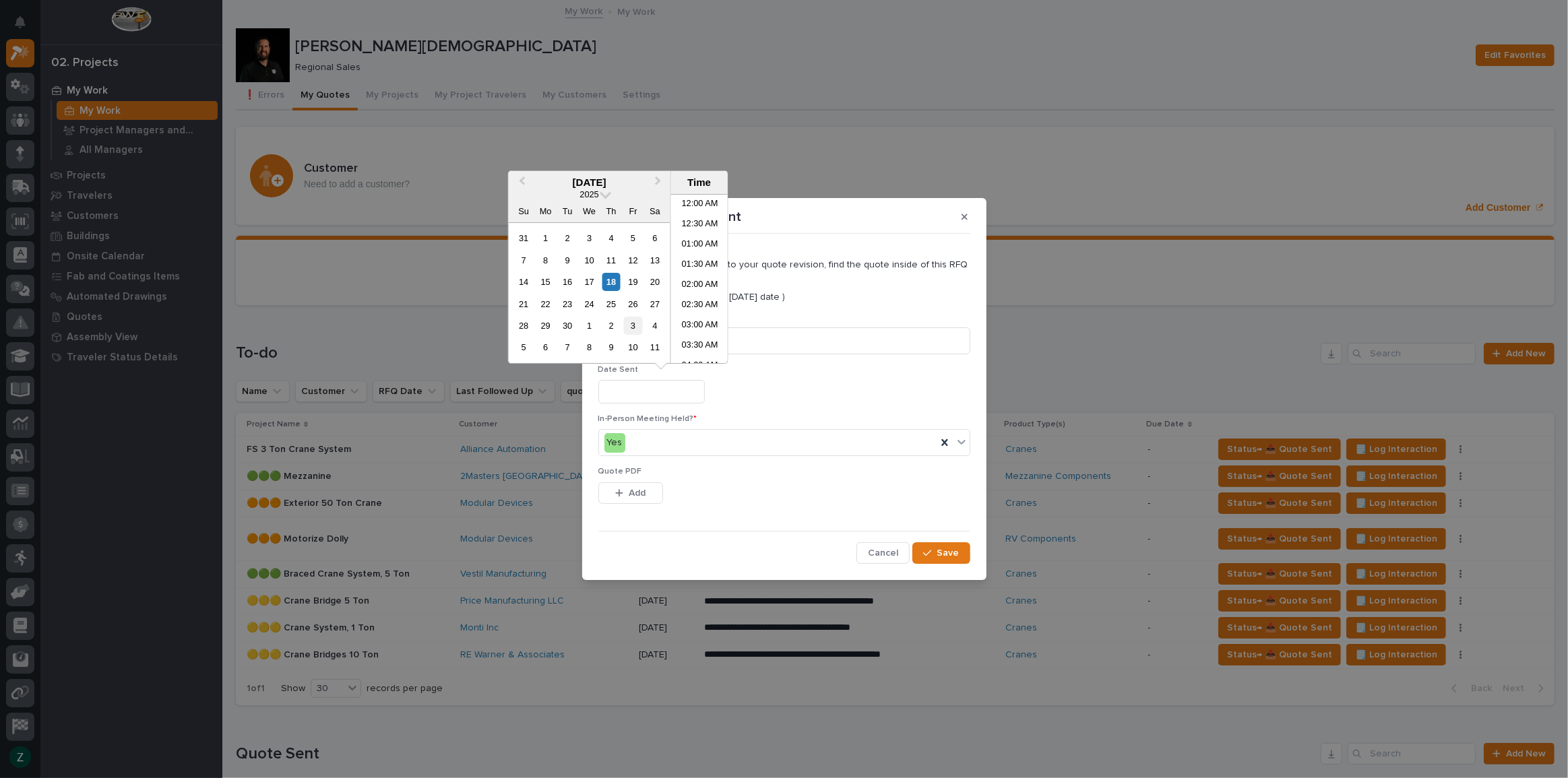
scroll to position [350, 0]
click at [613, 278] on div "18" at bounding box center [611, 282] width 19 height 19
type input "**********"
click at [634, 493] on span "Add" at bounding box center [637, 492] width 17 height 12
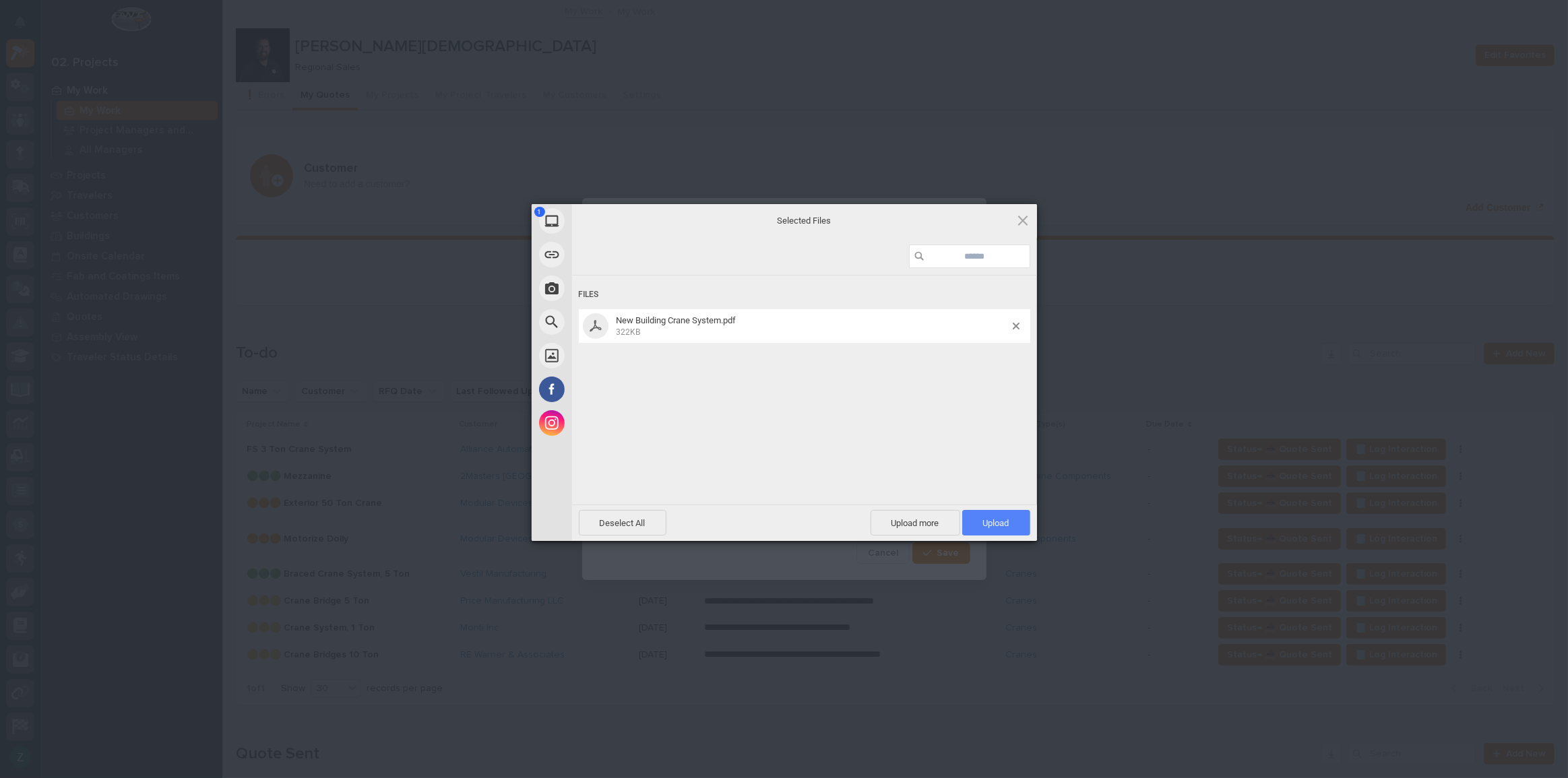
click at [1003, 518] on span "Upload 1" at bounding box center [996, 522] width 26 height 10
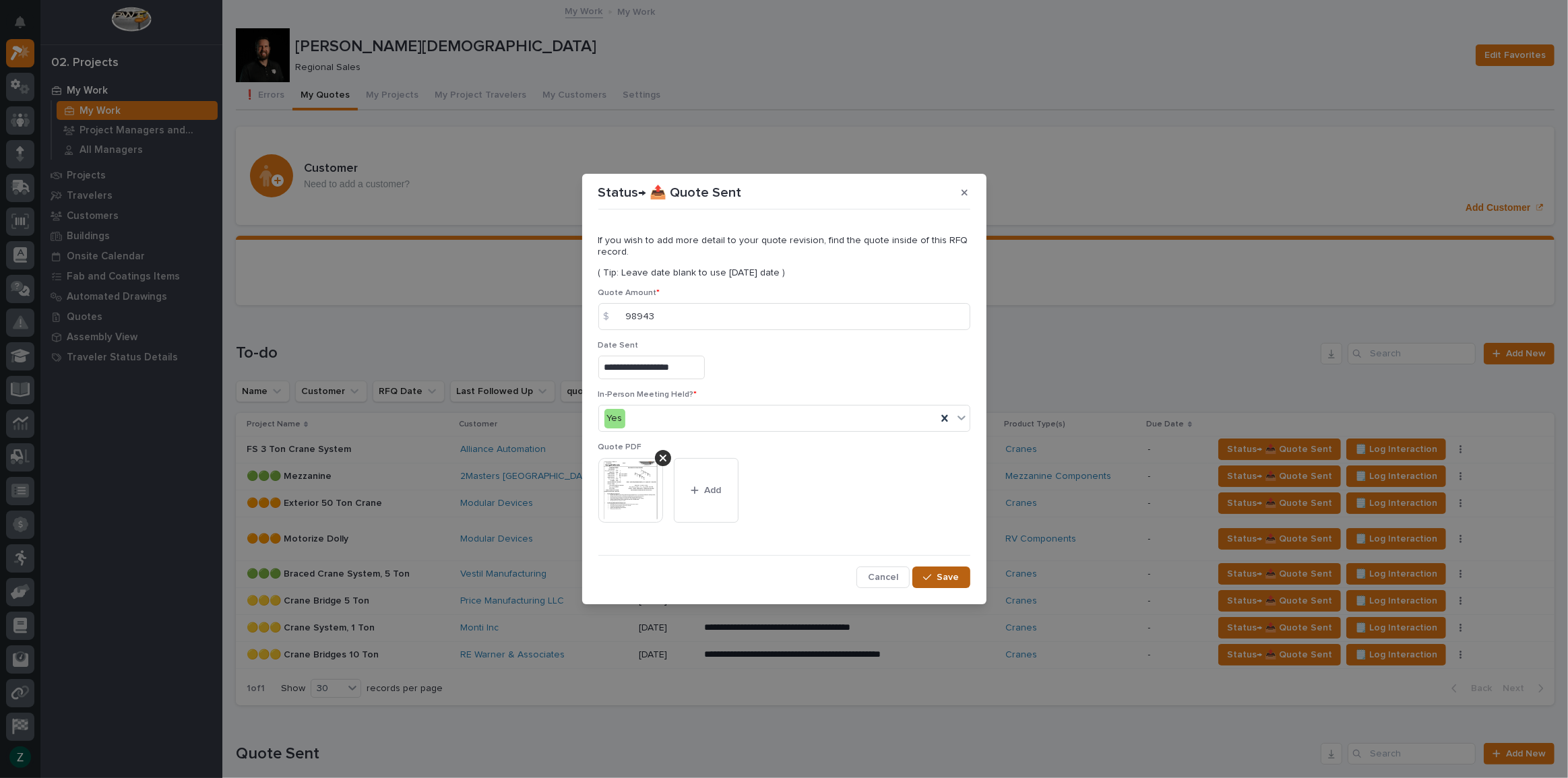
click at [939, 574] on span "Save" at bounding box center [948, 576] width 22 height 12
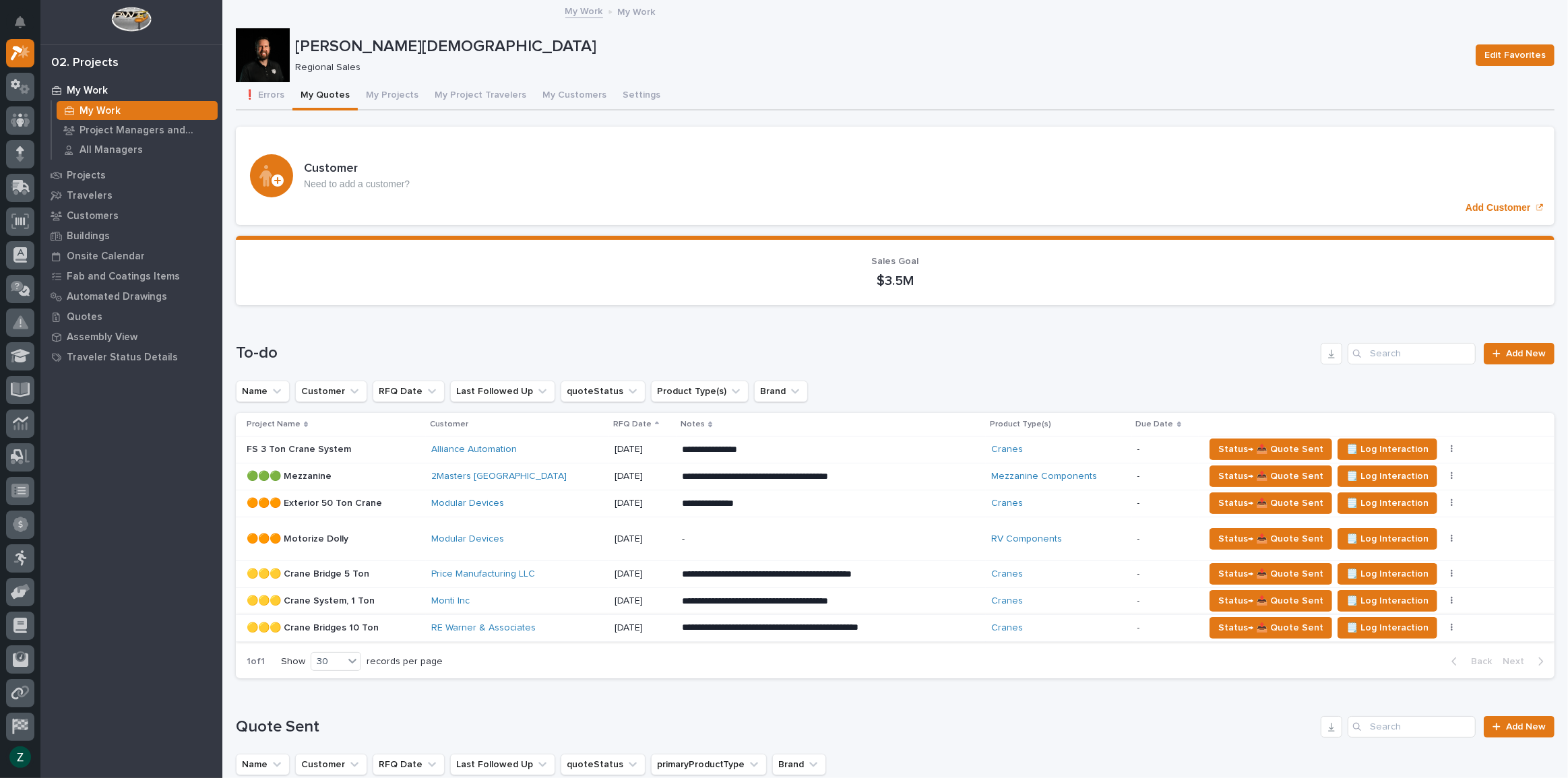
scroll to position [122, 0]
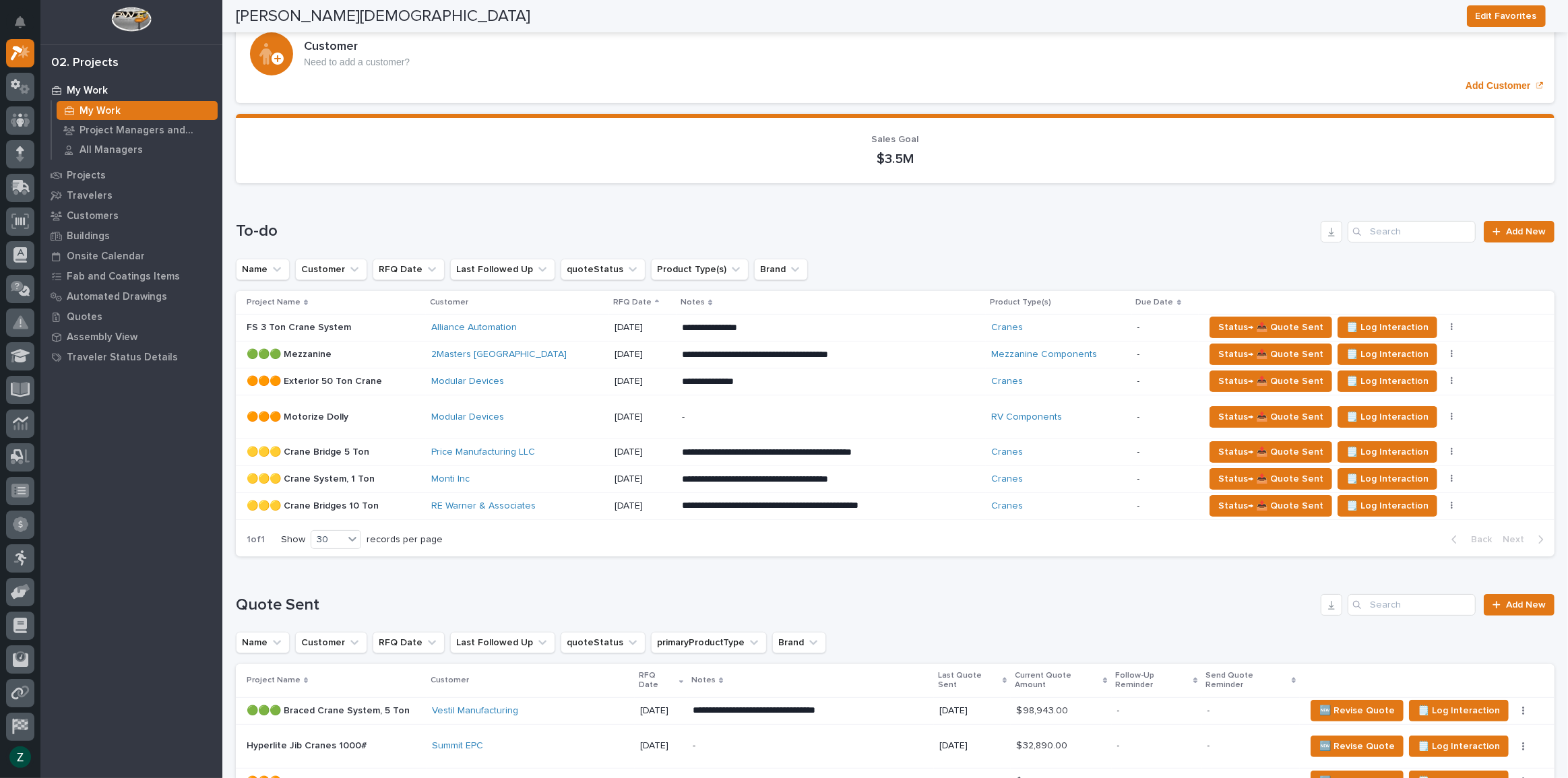
click at [889, 327] on p "**********" at bounding box center [799, 328] width 236 height 13
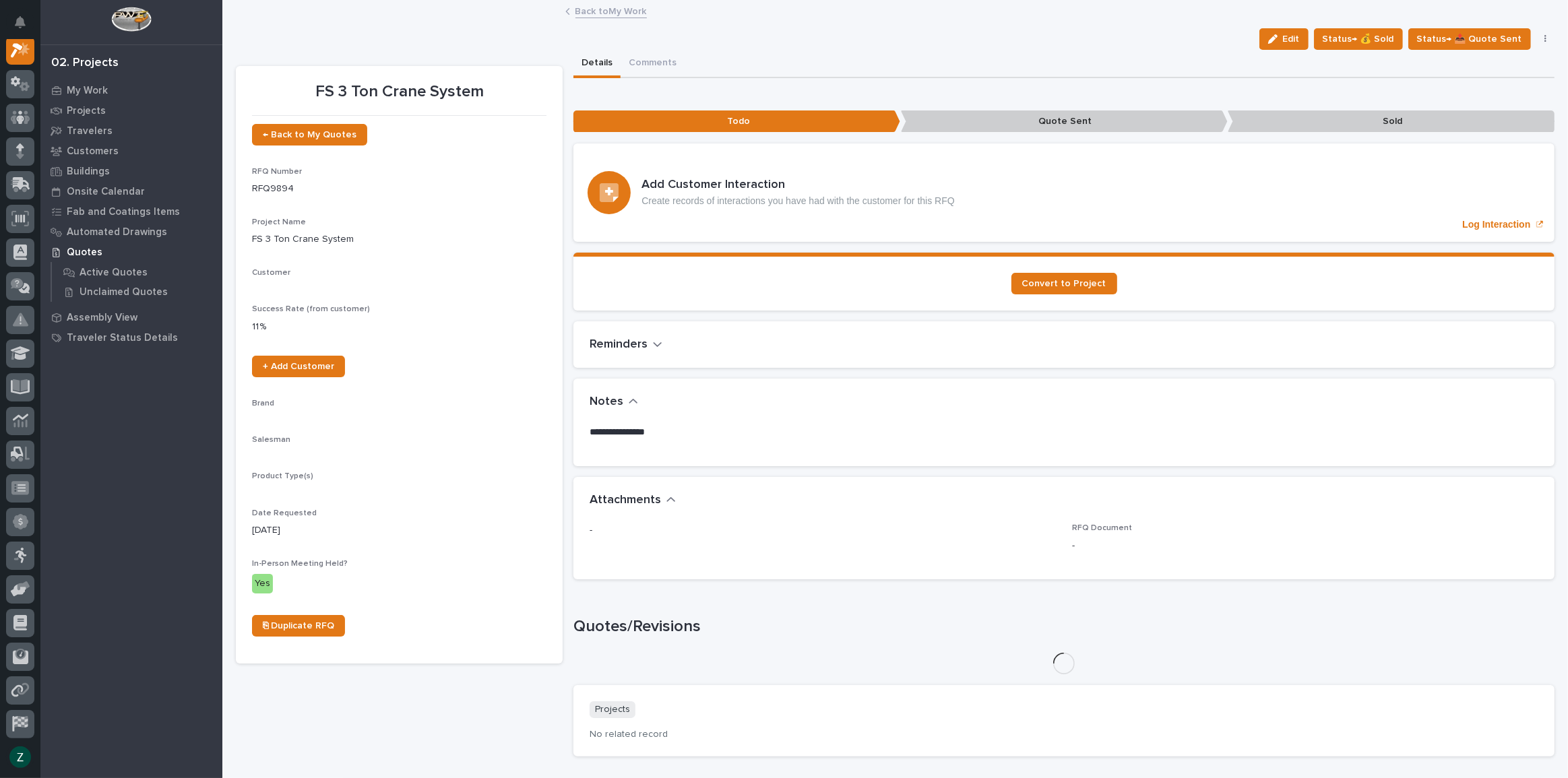
scroll to position [34, 0]
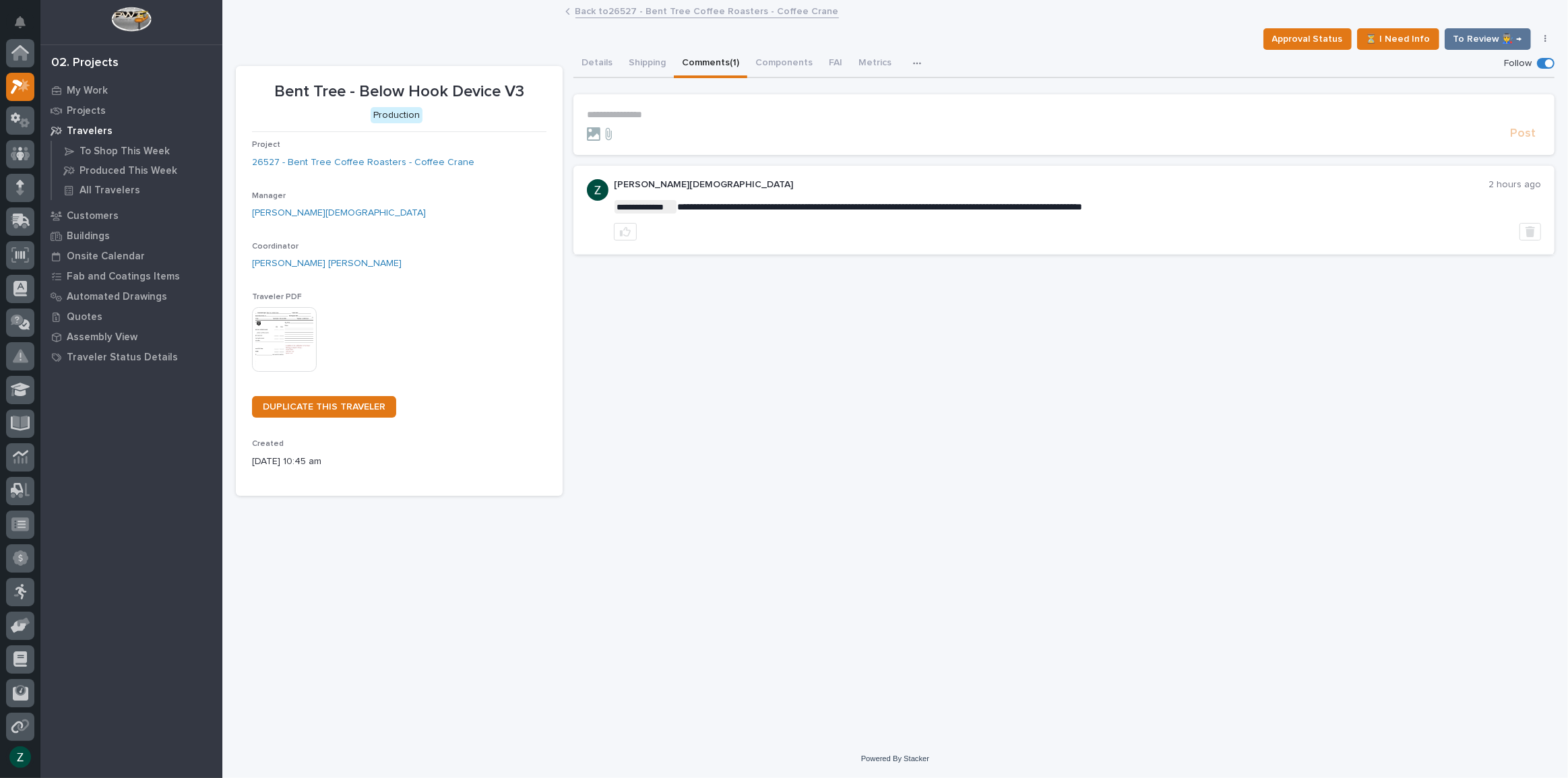
scroll to position [34, 0]
click at [72, 87] on p "My Work" at bounding box center [88, 90] width 41 height 12
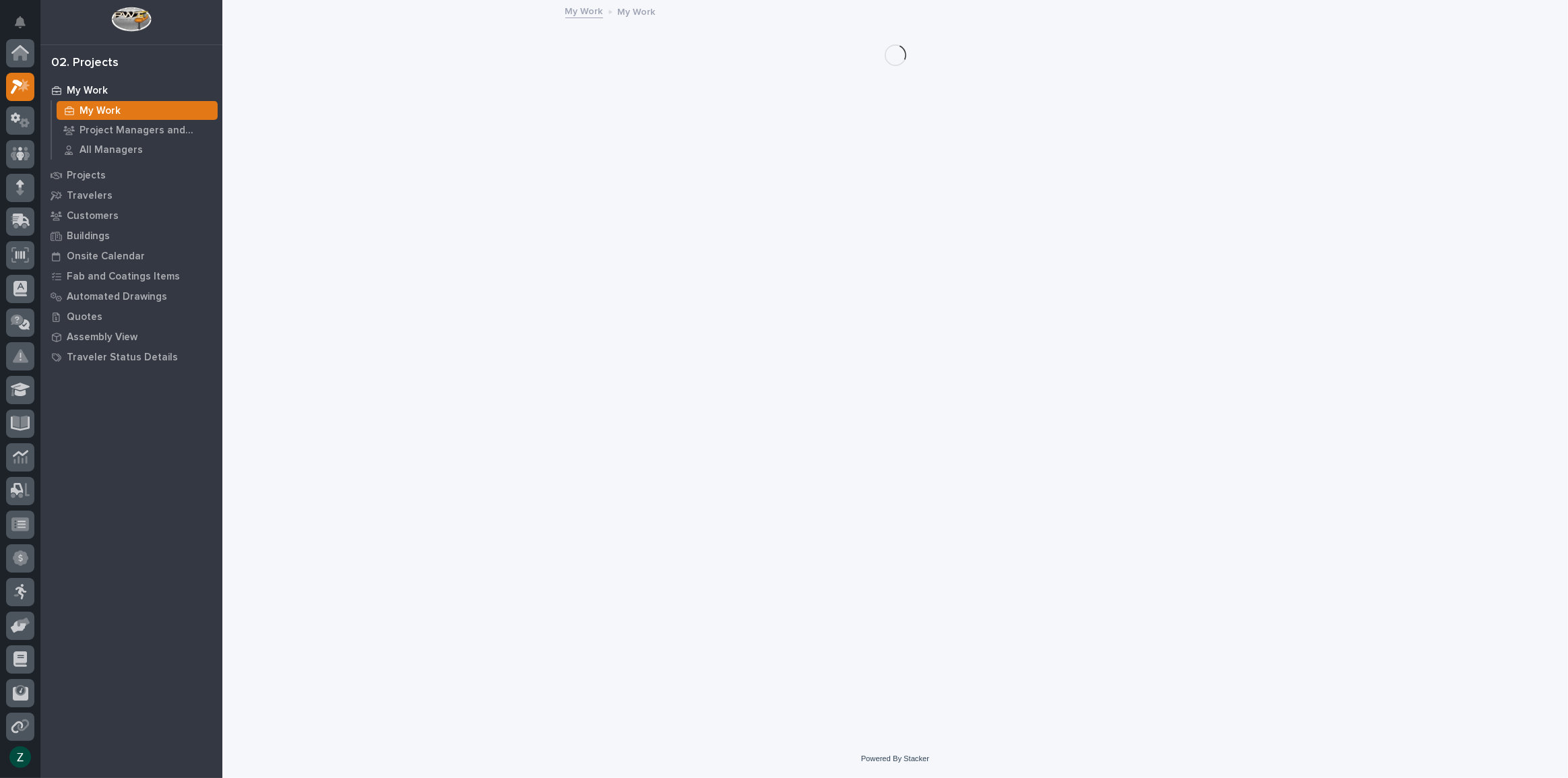
scroll to position [34, 0]
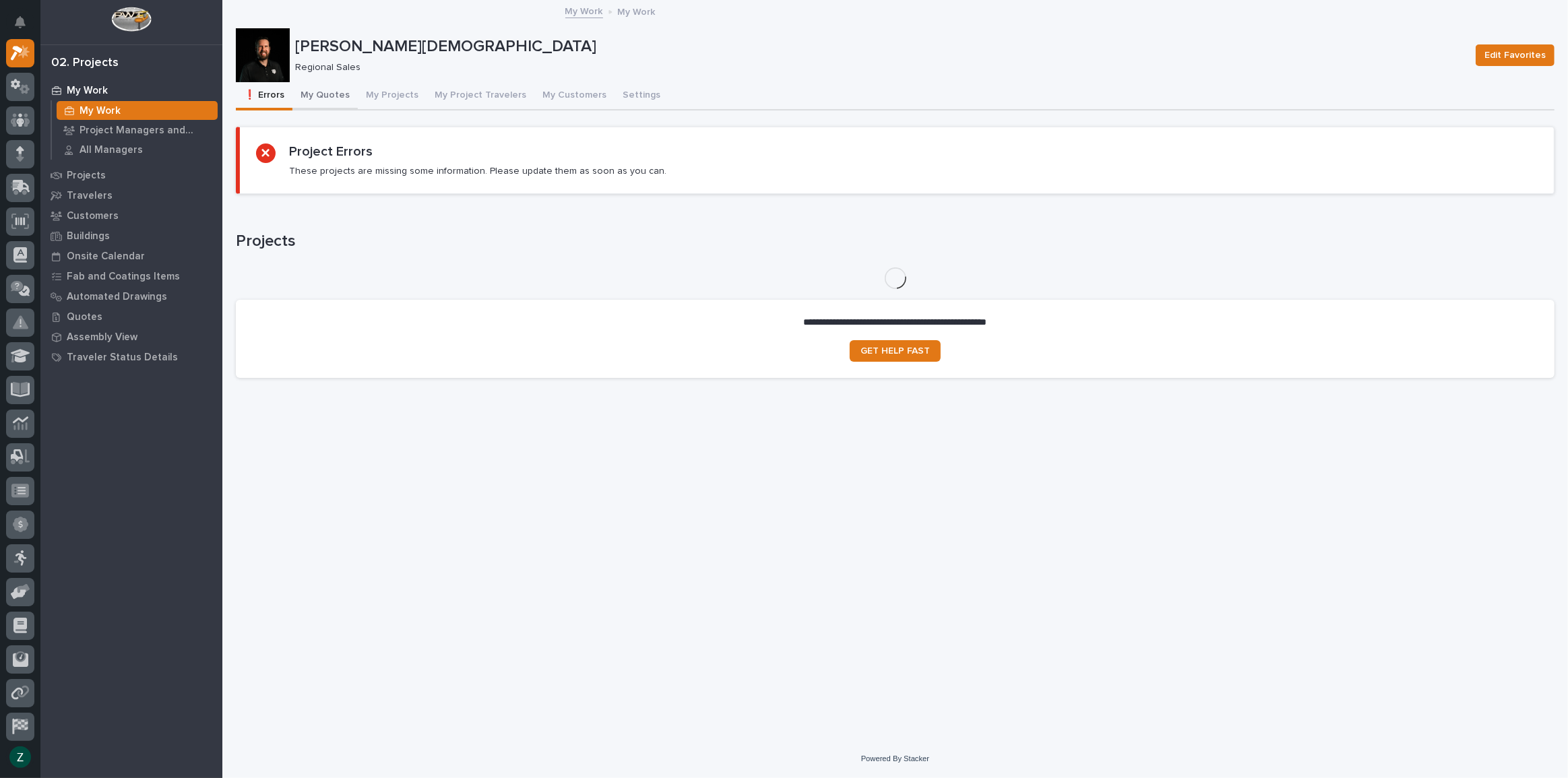
click at [325, 99] on button "My Quotes" at bounding box center [325, 96] width 65 height 28
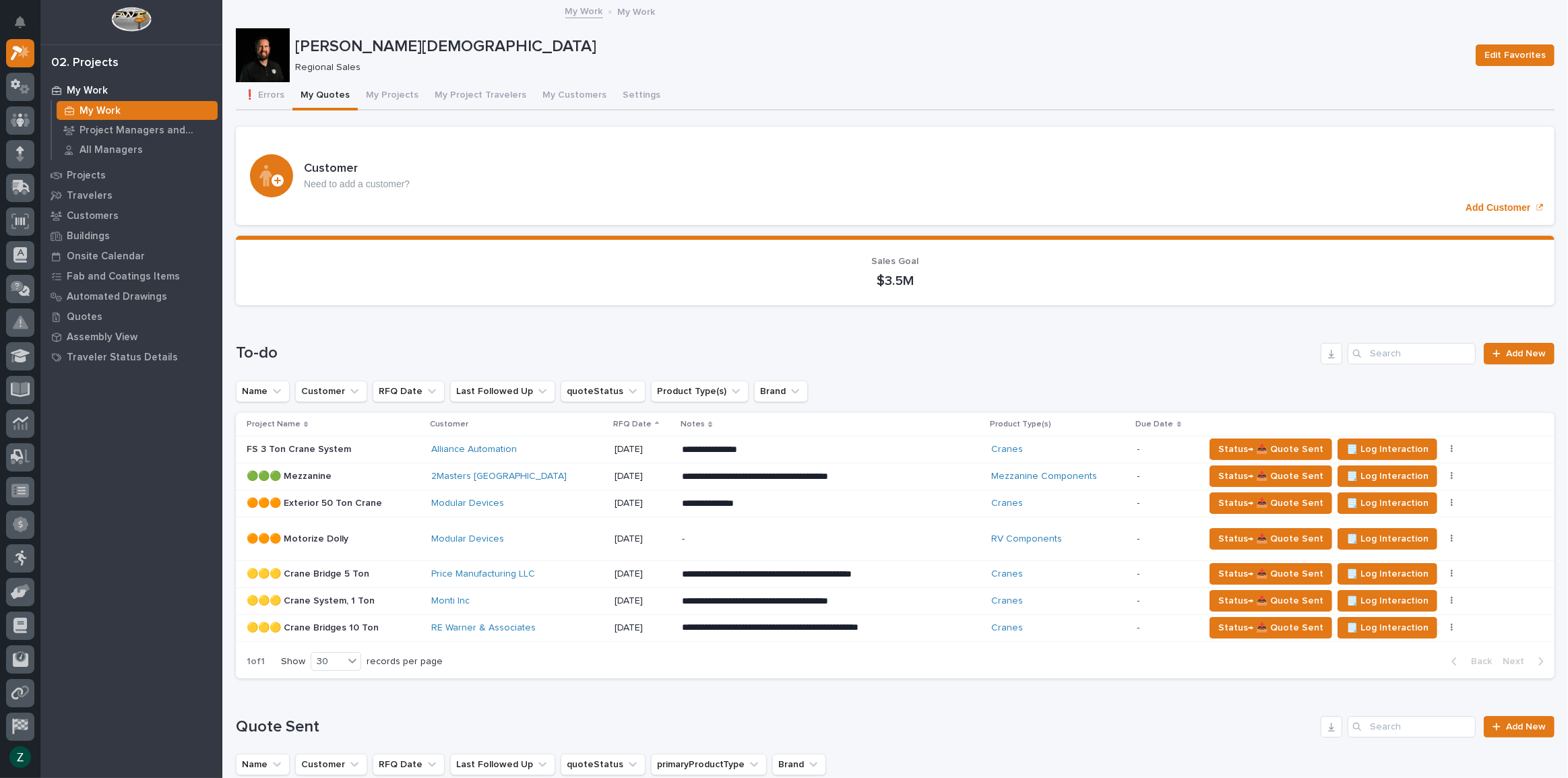
click at [870, 447] on p "**********" at bounding box center [799, 449] width 236 height 13
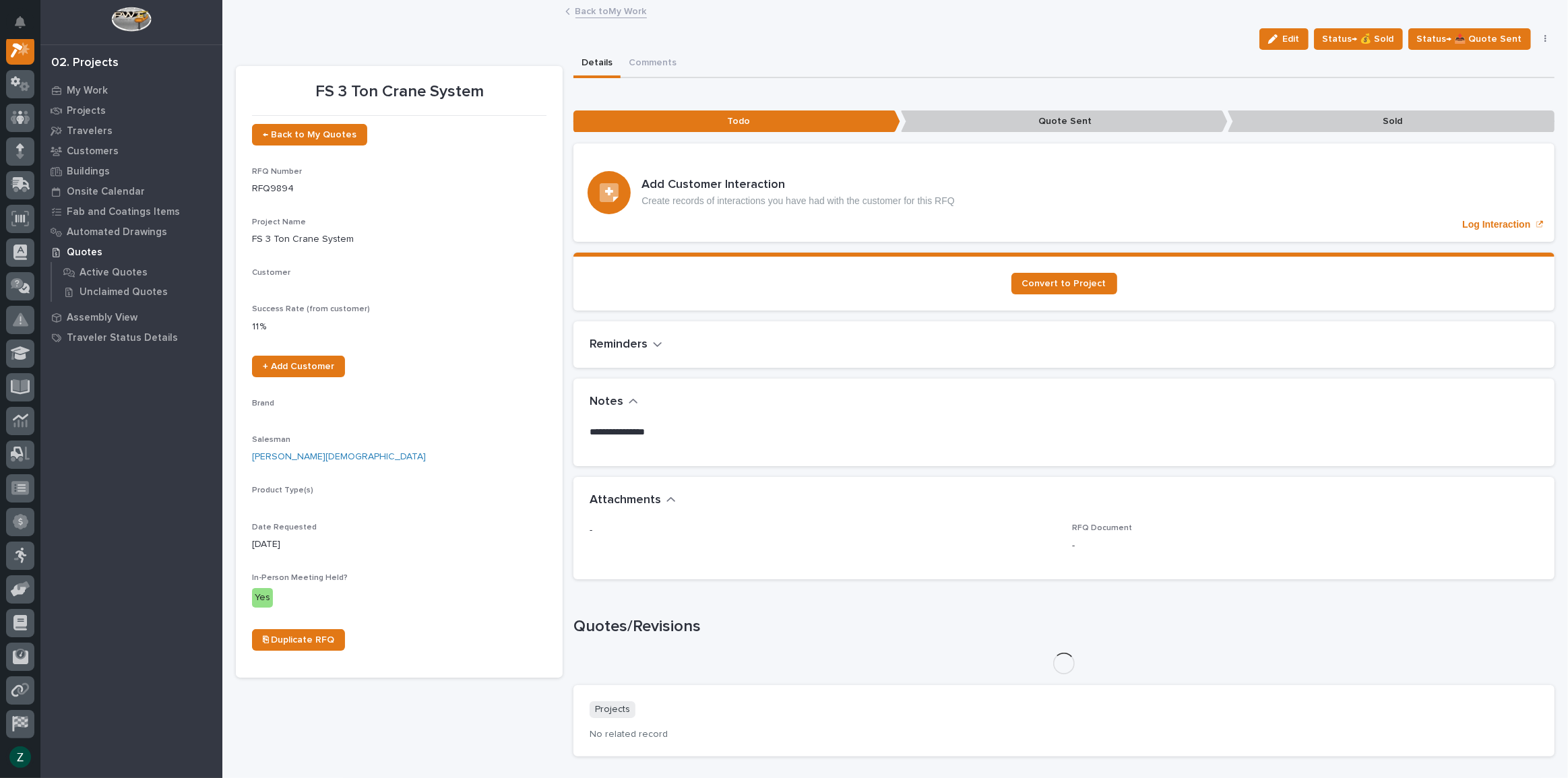
scroll to position [34, 0]
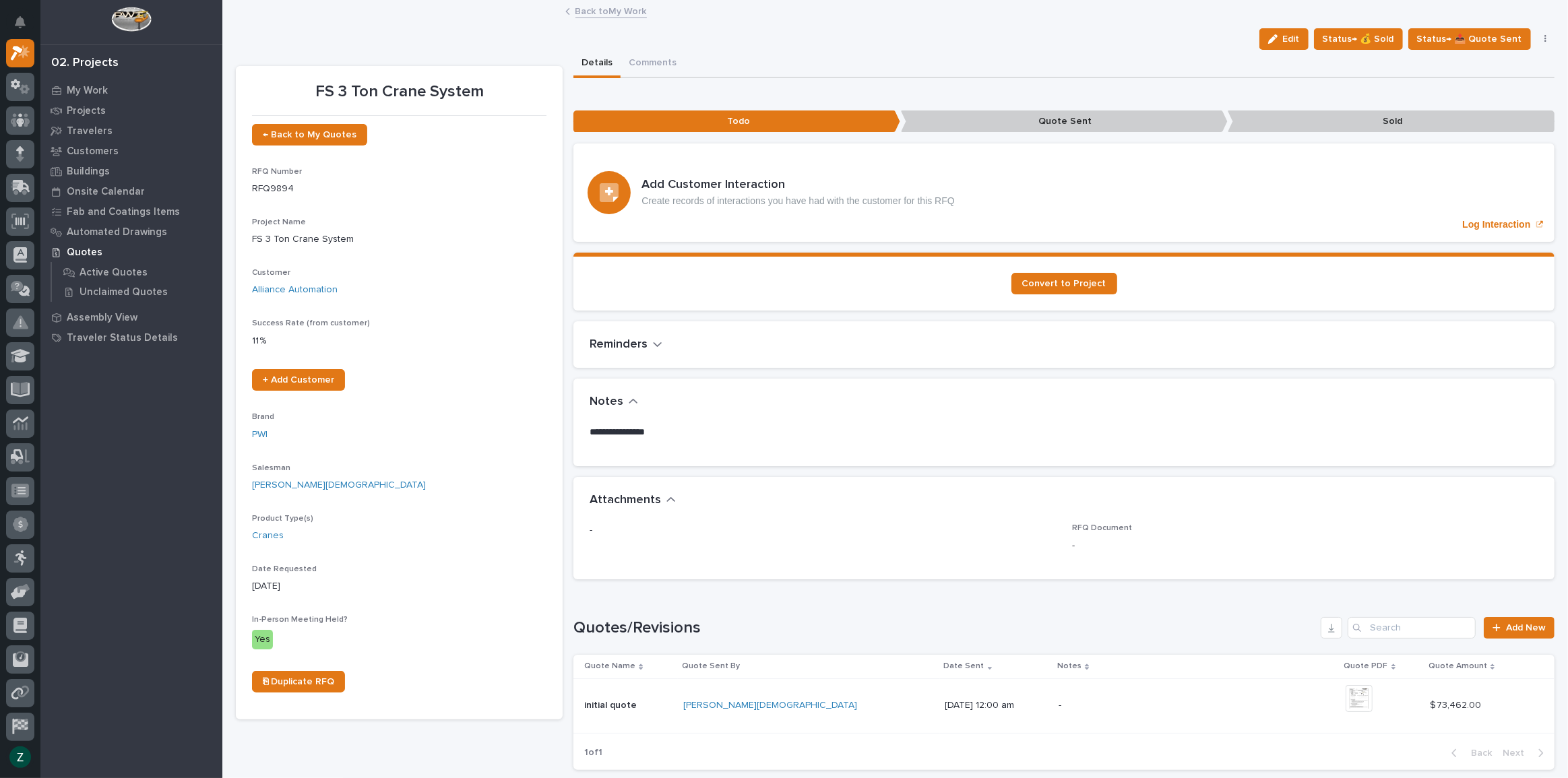
drag, startPoint x: 1277, startPoint y: 45, endPoint x: 1224, endPoint y: 82, distance: 64.6
click at [1277, 45] on button "Edit" at bounding box center [1283, 38] width 49 height 21
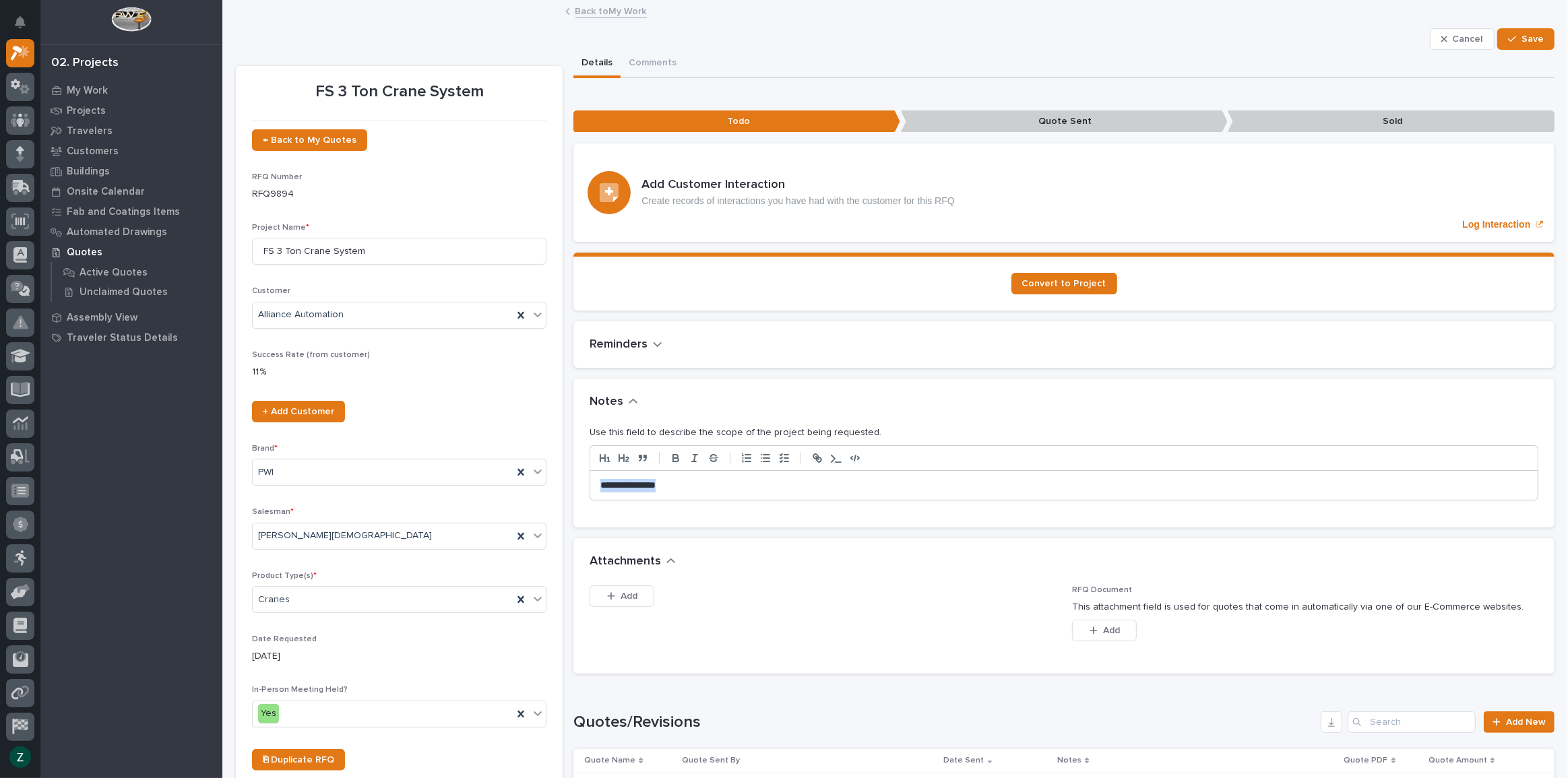
drag, startPoint x: 745, startPoint y: 483, endPoint x: 469, endPoint y: 488, distance: 276.0
click at [469, 488] on div "FS 3 Ton Crane System ← Back to My Quotes RFQ Number RFQ9894 Project Name * FS …" at bounding box center [895, 590] width 1318 height 1080
click at [1517, 31] on button "Save" at bounding box center [1525, 38] width 57 height 21
